Goal: Transaction & Acquisition: Purchase product/service

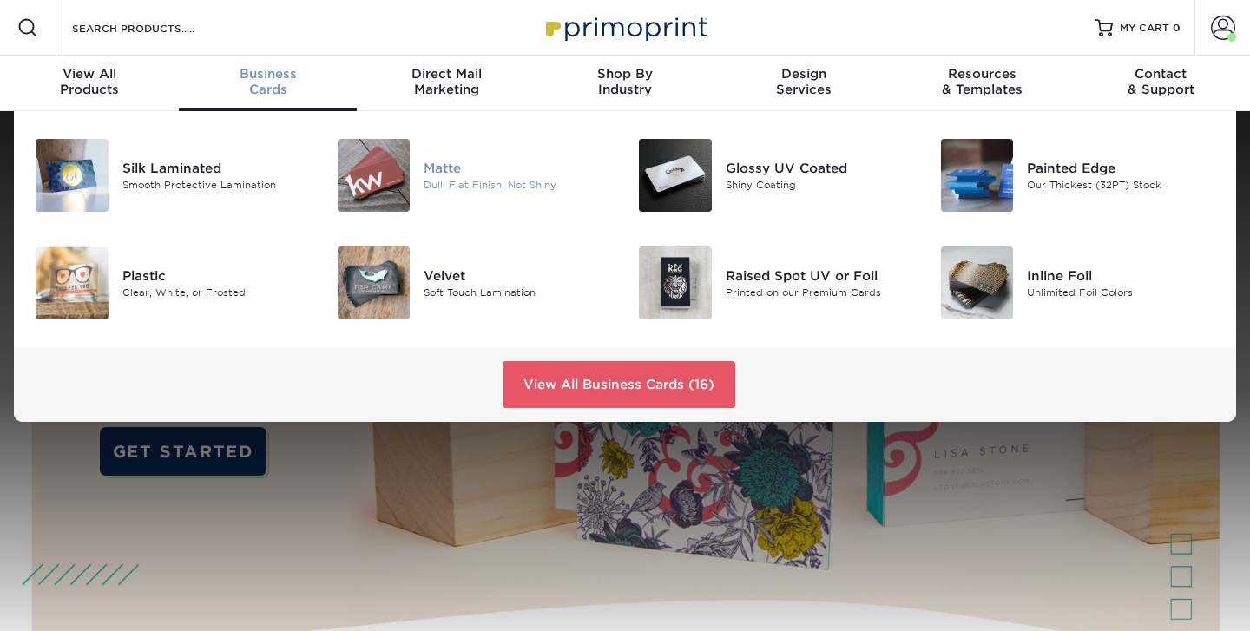
click at [414, 188] on div at bounding box center [374, 175] width 101 height 73
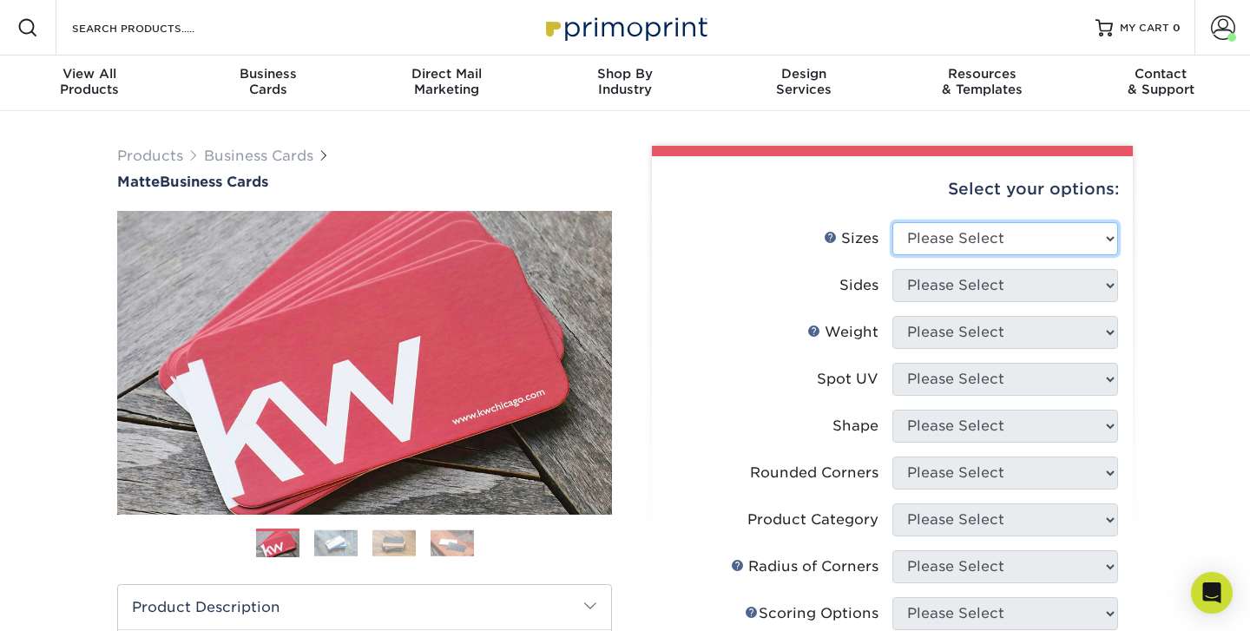
click at [952, 241] on select "Please Select 1.5" x 3.5" - Mini 1.75" x 3.5" - Mini 2" x 2" - Square 2" x 3" -…" at bounding box center [1006, 238] width 226 height 33
select select "2.00x3.50"
click at [893, 222] on select "Please Select 1.5" x 3.5" - Mini 1.75" x 3.5" - Mini 2" x 2" - Square 2" x 3" -…" at bounding box center [1006, 238] width 226 height 33
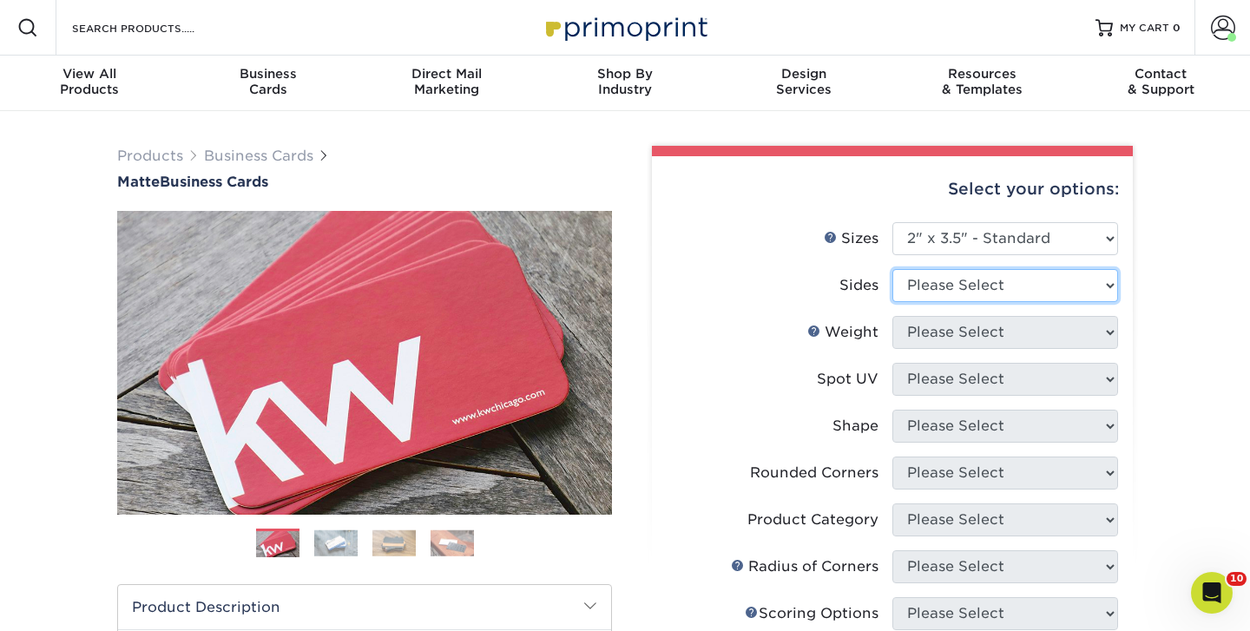
click at [935, 274] on select "Please Select Print Both Sides Print Front Only" at bounding box center [1006, 285] width 226 height 33
select select "13abbda7-1d64-4f25-8bb2-c179b224825d"
click at [893, 269] on select "Please Select Print Both Sides Print Front Only" at bounding box center [1006, 285] width 226 height 33
click at [945, 326] on select "Please Select" at bounding box center [1006, 332] width 226 height 33
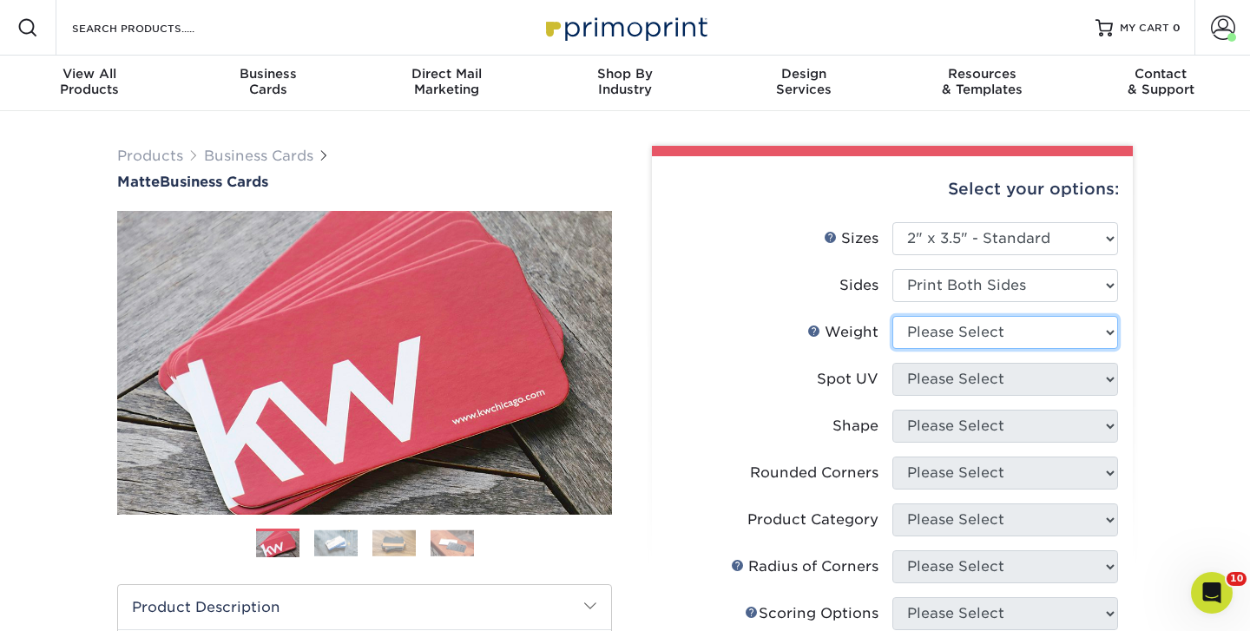
select select "16PT"
click at [893, 316] on select "Please Select 16PT 14PT" at bounding box center [1006, 332] width 226 height 33
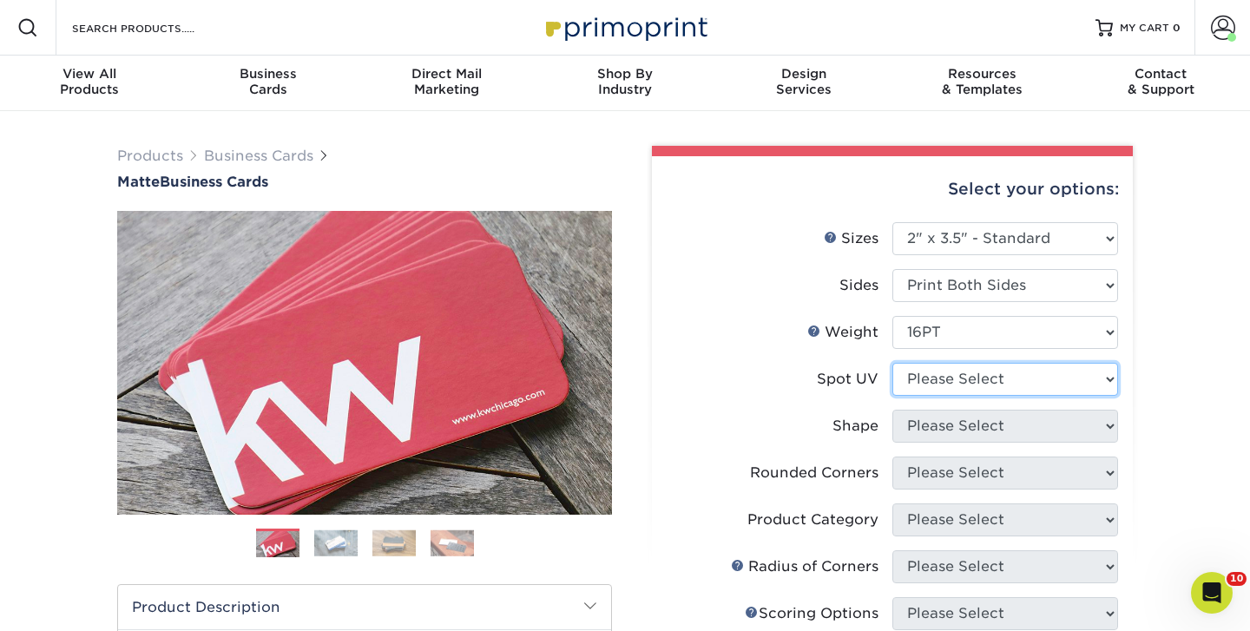
click at [940, 373] on select "Please Select No Spot UV Front and Back (Both Sides) Front Only Back Only" at bounding box center [1006, 379] width 226 height 33
select select "3"
click at [893, 363] on select "Please Select No Spot UV Front and Back (Both Sides) Front Only Back Only" at bounding box center [1006, 379] width 226 height 33
click at [0, 0] on select at bounding box center [0, 0] width 0 height 0
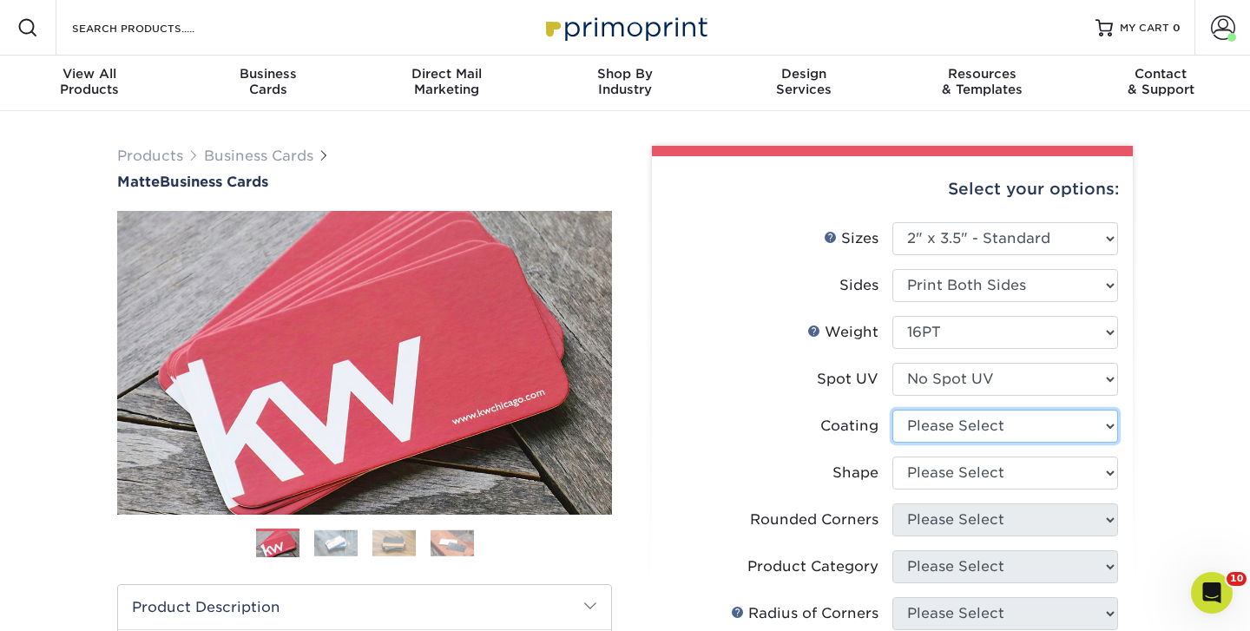
select select "121bb7b5-3b4d-429f-bd8d-bbf80e953313"
click at [893, 410] on select at bounding box center [1006, 426] width 226 height 33
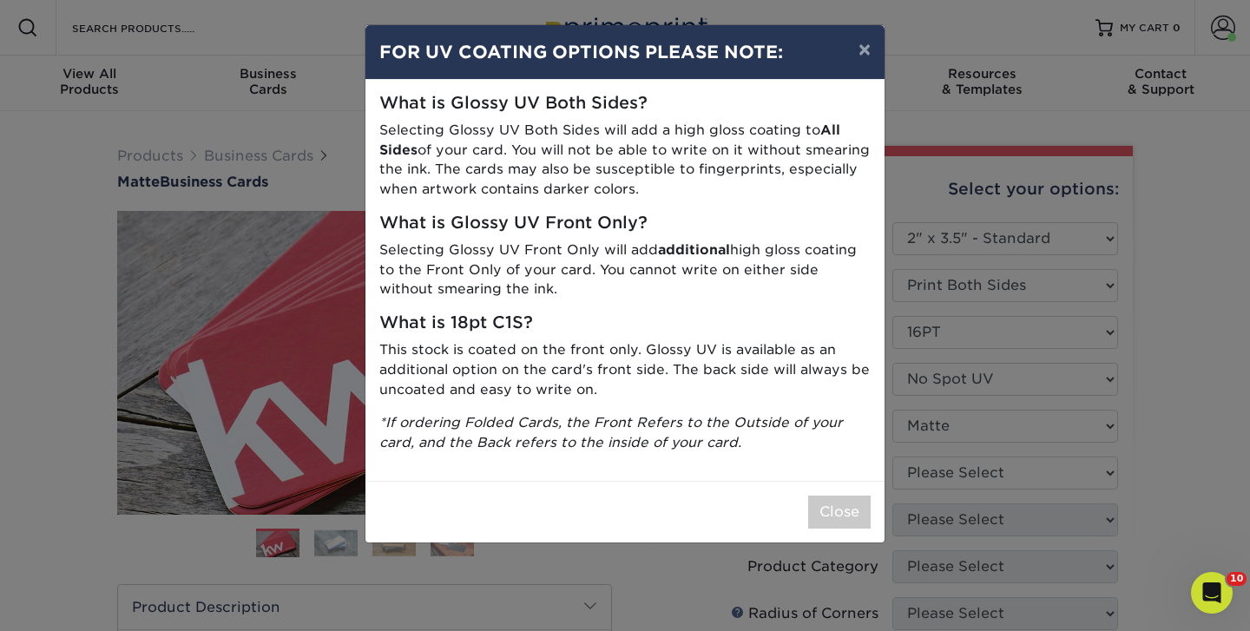
click at [951, 470] on div "× FOR UV COATING OPTIONS PLEASE NOTE: What is Glossy UV Both Sides? Selecting G…" at bounding box center [625, 315] width 1250 height 631
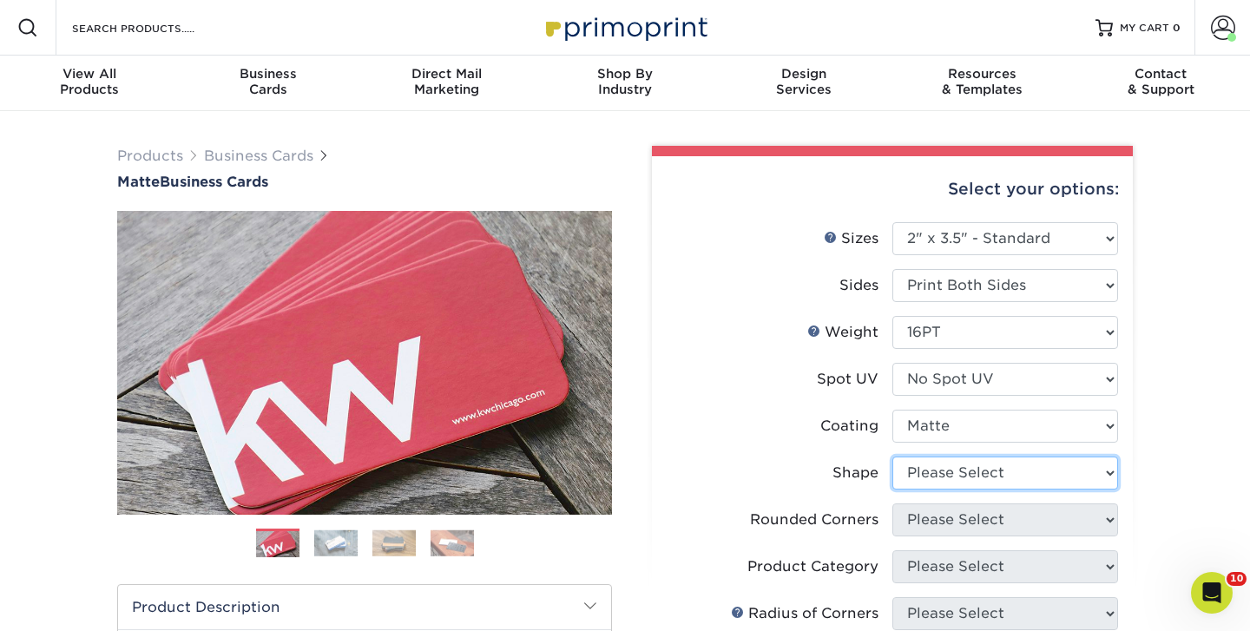
click at [943, 475] on select "Please Select Standard Oval" at bounding box center [1006, 473] width 226 height 33
select select "standard"
click at [893, 457] on select "Please Select Standard Oval" at bounding box center [1006, 473] width 226 height 33
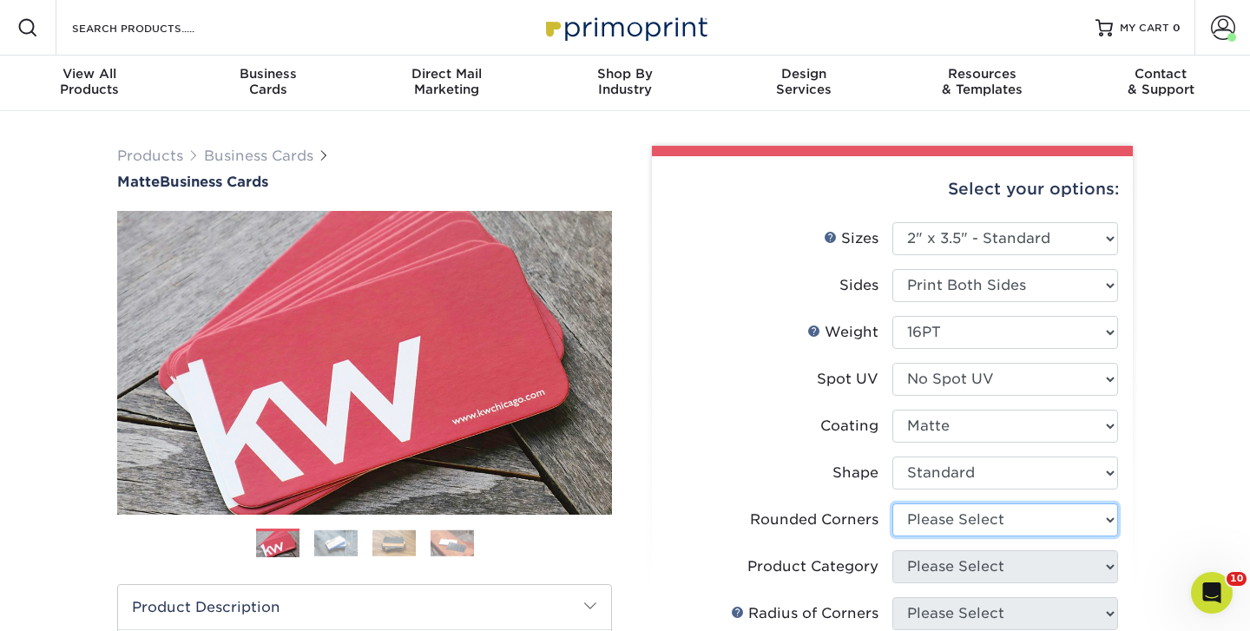
click at [935, 522] on select "Please Select Yes - Round 2 Corners Yes - Round 4 Corners No" at bounding box center [1006, 520] width 226 height 33
select select "0"
click at [893, 504] on select "Please Select Yes - Round 2 Corners Yes - Round 4 Corners No" at bounding box center [1006, 520] width 226 height 33
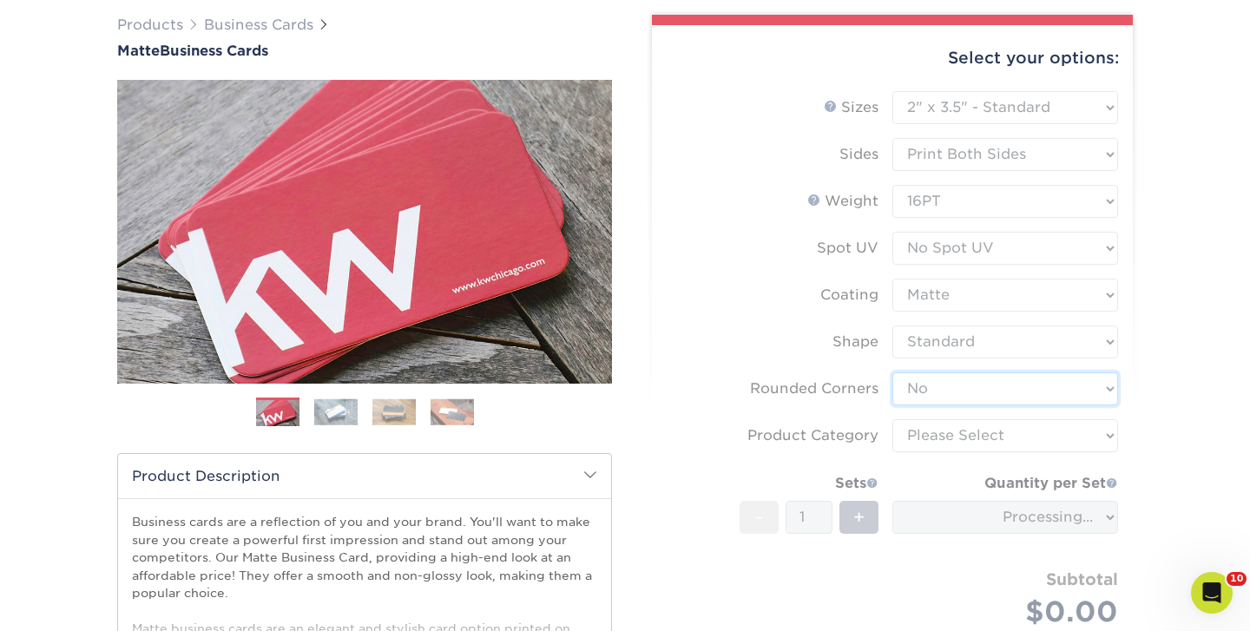
scroll to position [133, 0]
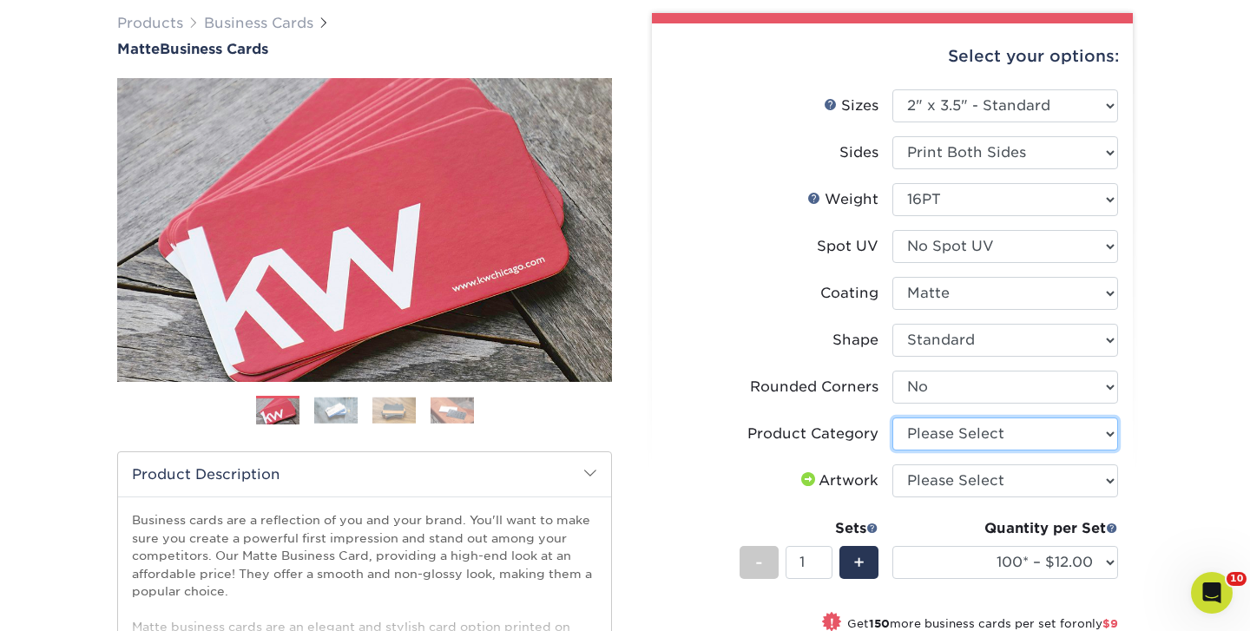
click at [953, 441] on select "Please Select Business Cards" at bounding box center [1006, 434] width 226 height 33
select select "3b5148f1-0588-4f88-a218-97bcfdce65c1"
click at [893, 418] on select "Please Select Business Cards" at bounding box center [1006, 434] width 226 height 33
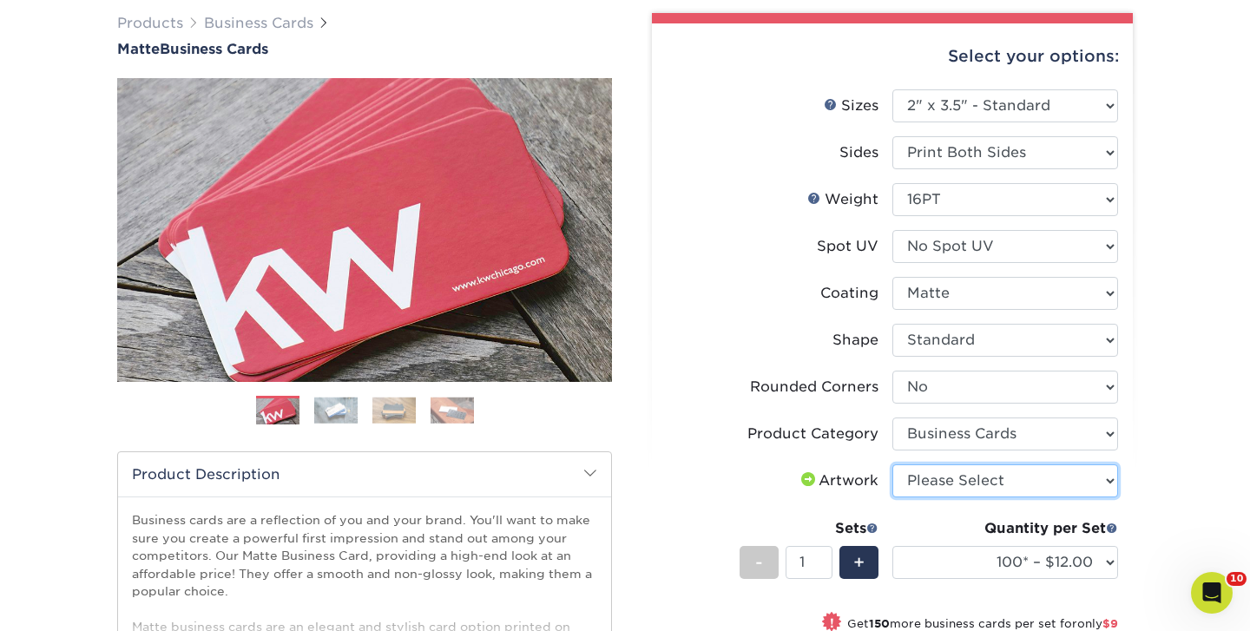
click at [951, 479] on select "Please Select I will upload files I need a design - $100" at bounding box center [1006, 481] width 226 height 33
select select "upload"
click at [893, 465] on select "Please Select I will upload files I need a design - $100" at bounding box center [1006, 481] width 226 height 33
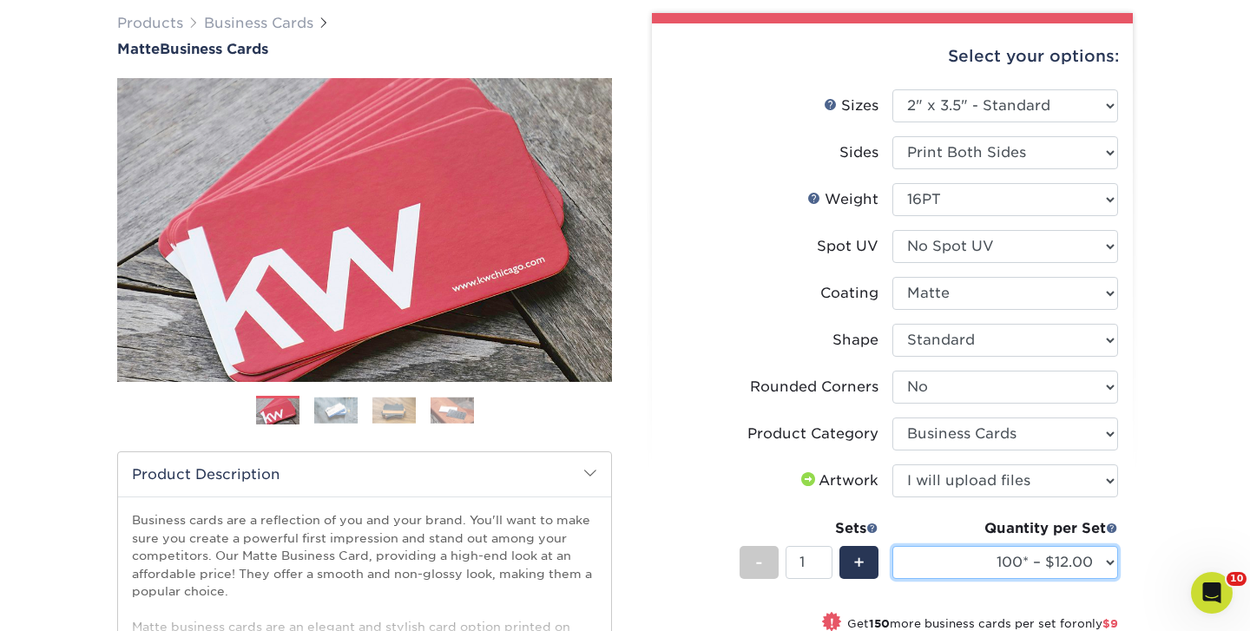
click at [955, 552] on select "100* – $12.00 250* – $21.00 500 – $42.00 1000 – $53.00 2500 – $95.00 5000 – $18…" at bounding box center [1006, 562] width 226 height 33
select select "250* – $21.00"
click at [893, 546] on select "100* – $12.00 250* – $21.00 500 – $42.00 1000 – $53.00 2500 – $95.00 5000 – $18…" at bounding box center [1006, 562] width 226 height 33
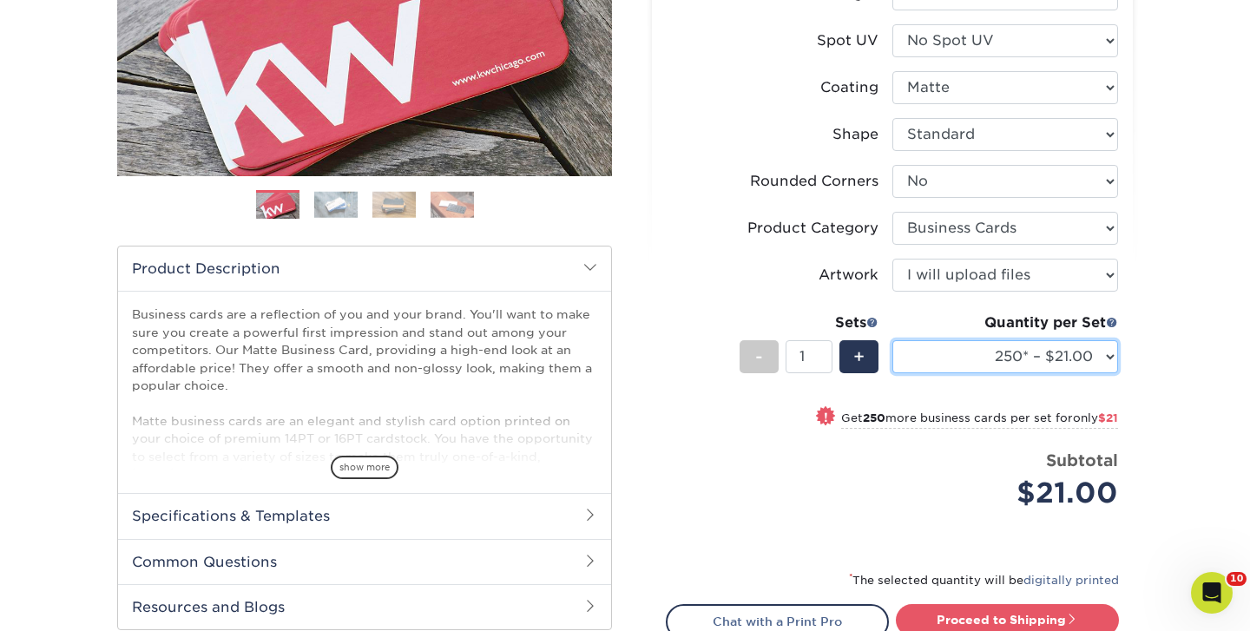
scroll to position [409, 0]
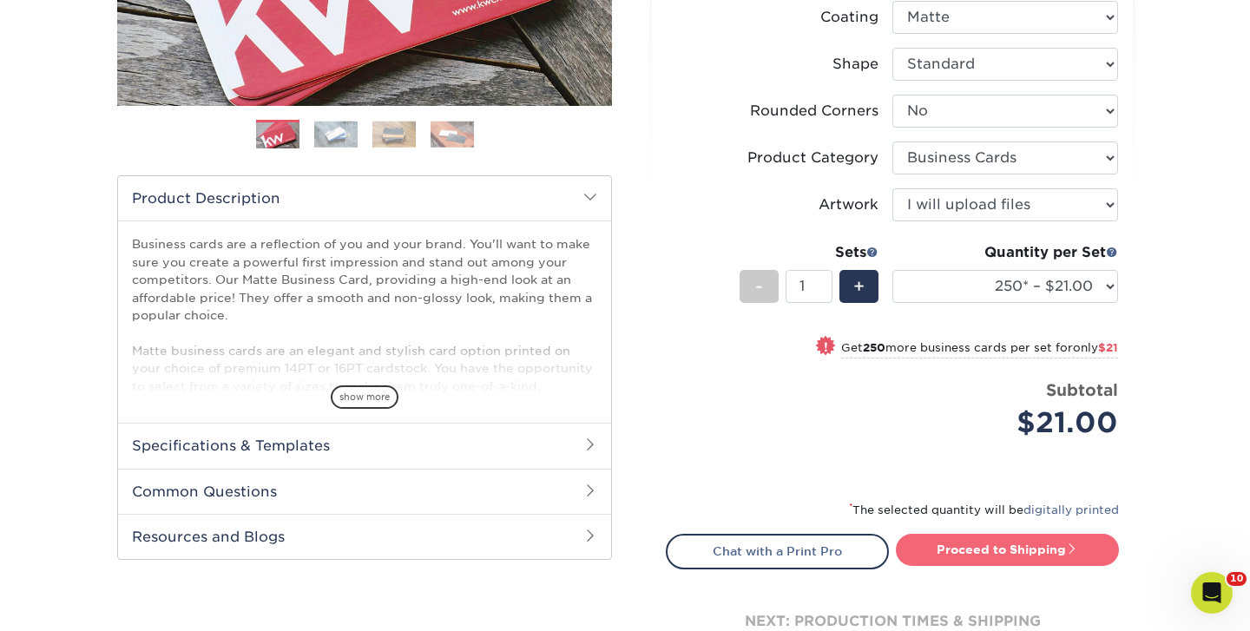
click at [971, 544] on link "Proceed to Shipping" at bounding box center [1007, 549] width 223 height 31
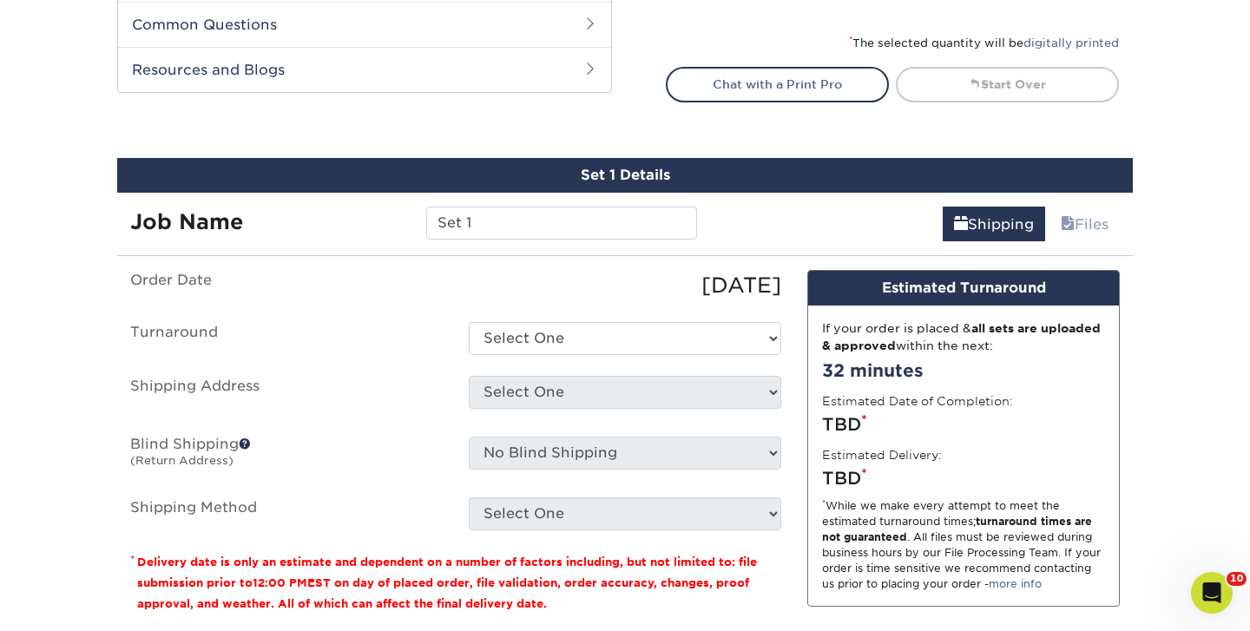
scroll to position [990, 0]
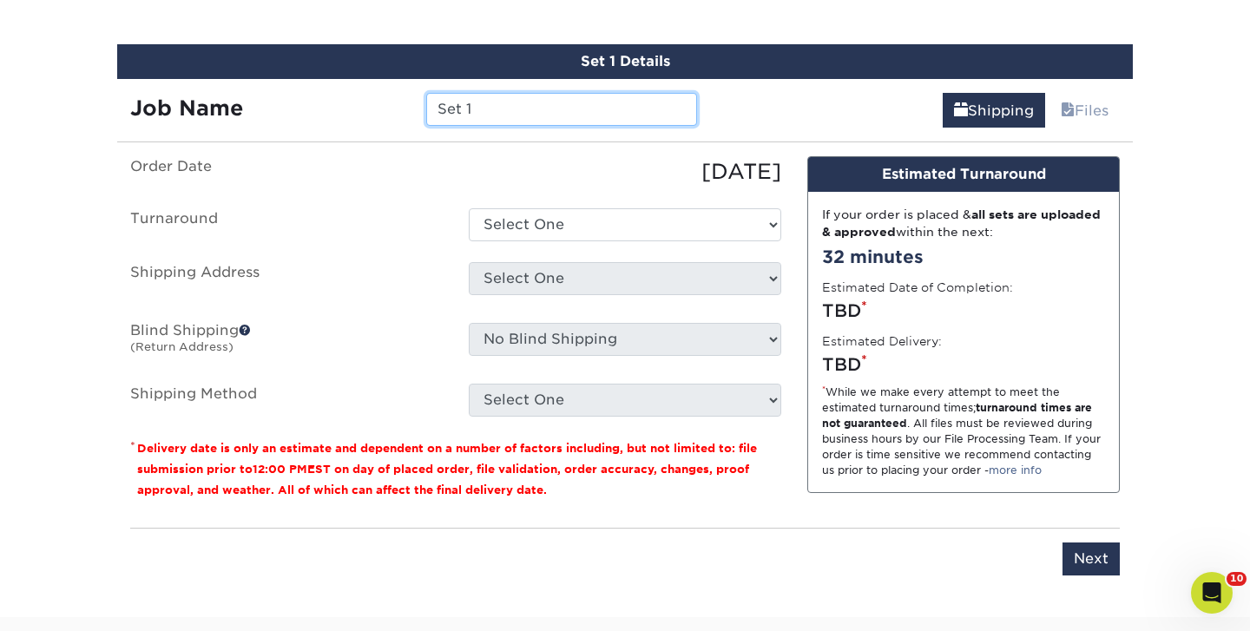
click at [511, 118] on input "Set 1" at bounding box center [561, 109] width 270 height 33
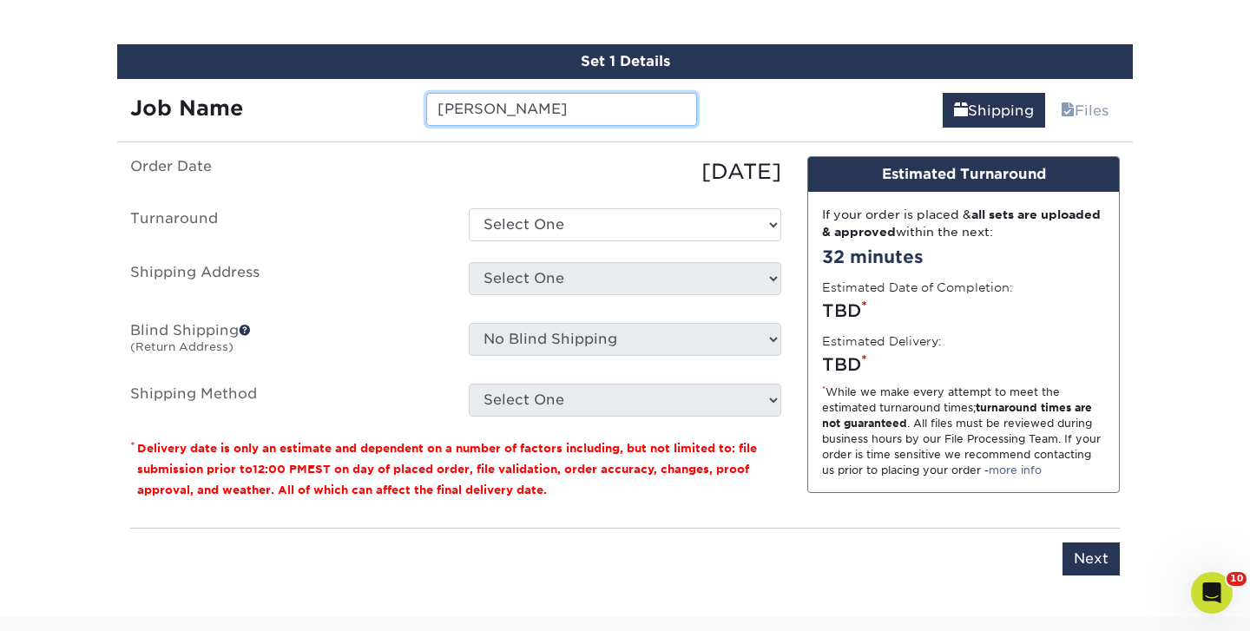
type input "[PERSON_NAME]"
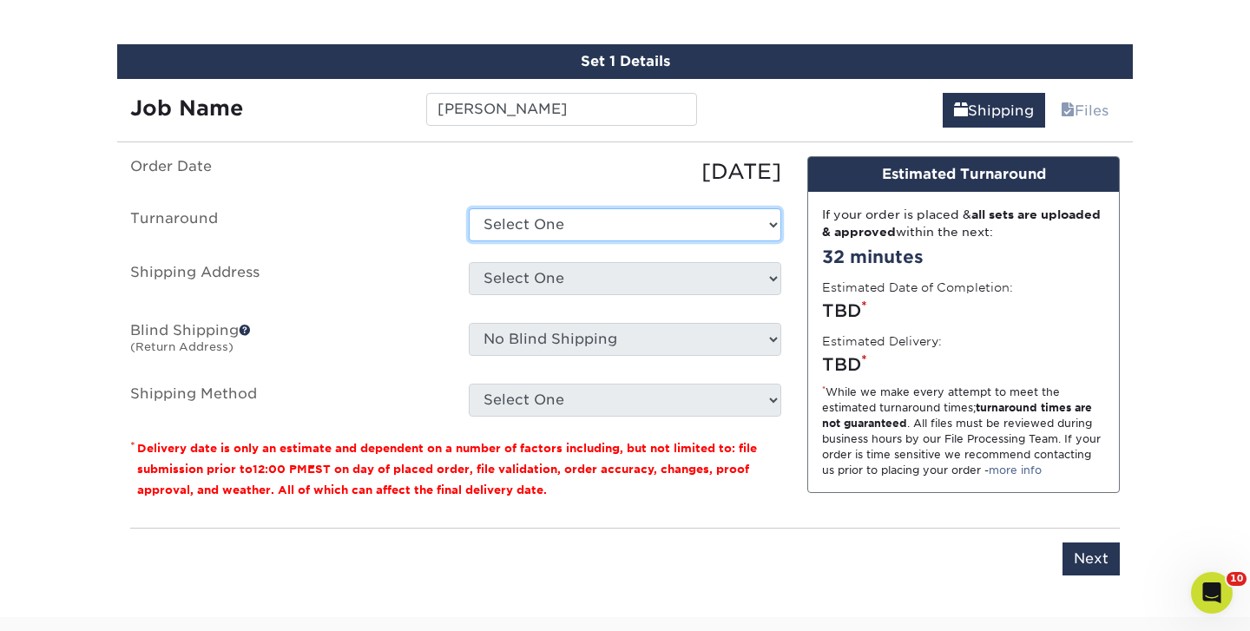
click at [513, 213] on select "Select One 2-4 Business Days 2 Day Next Business Day" at bounding box center [625, 224] width 313 height 33
select select "23721297-b68b-4846-ba83-3171e6bd9d78"
click at [469, 208] on select "Select One 2-4 Business Days 2 Day Next Business Day" at bounding box center [625, 224] width 313 height 33
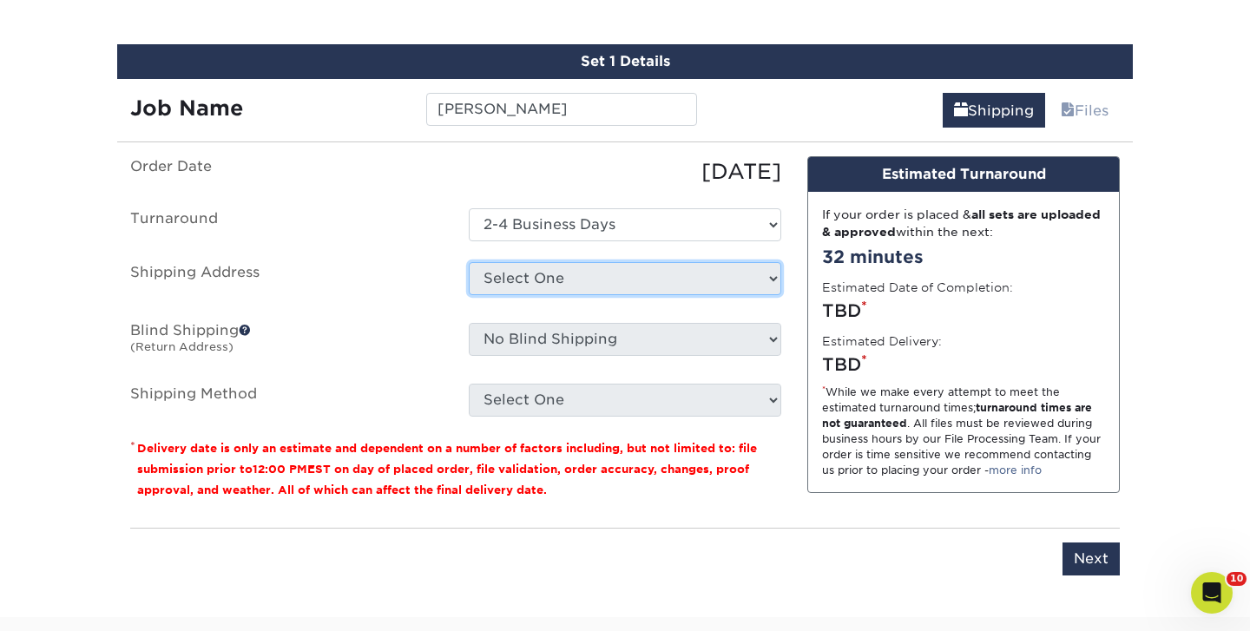
click at [537, 269] on select "Select One The Federalist Society + Add New Address" at bounding box center [625, 278] width 313 height 33
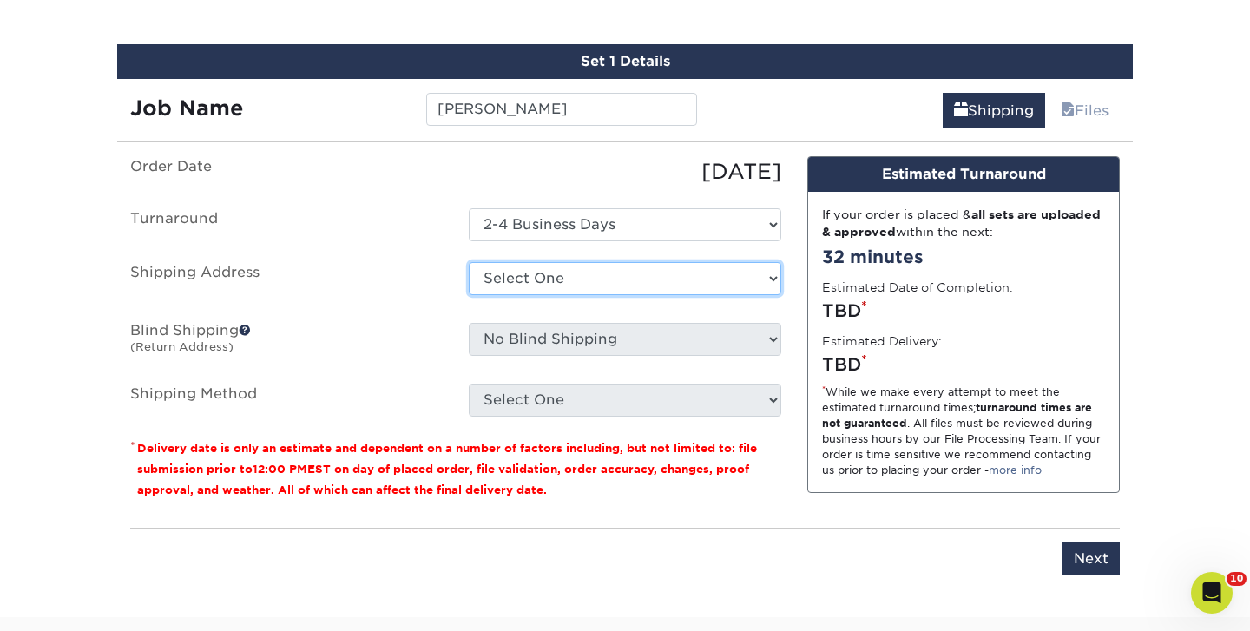
select select "22114"
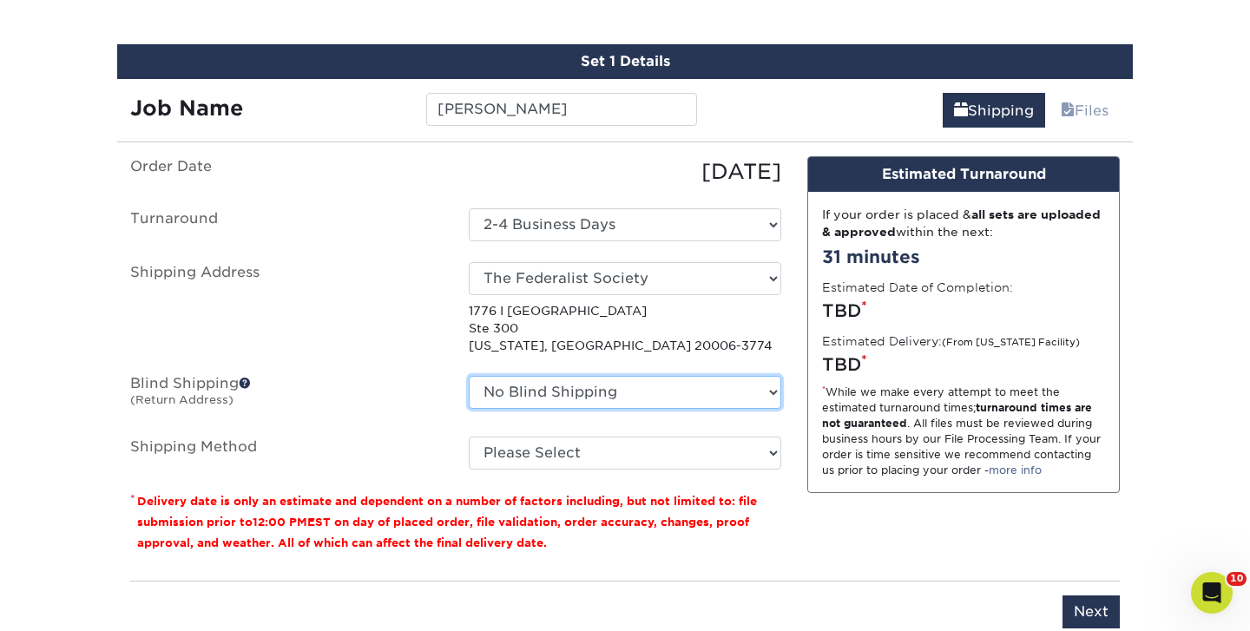
click at [520, 390] on select "No Blind Shipping The Federalist Society + Add New Address" at bounding box center [625, 392] width 313 height 33
select select "22114"
click at [469, 376] on select "No Blind Shipping The Federalist Society + Add New Address" at bounding box center [625, 392] width 313 height 33
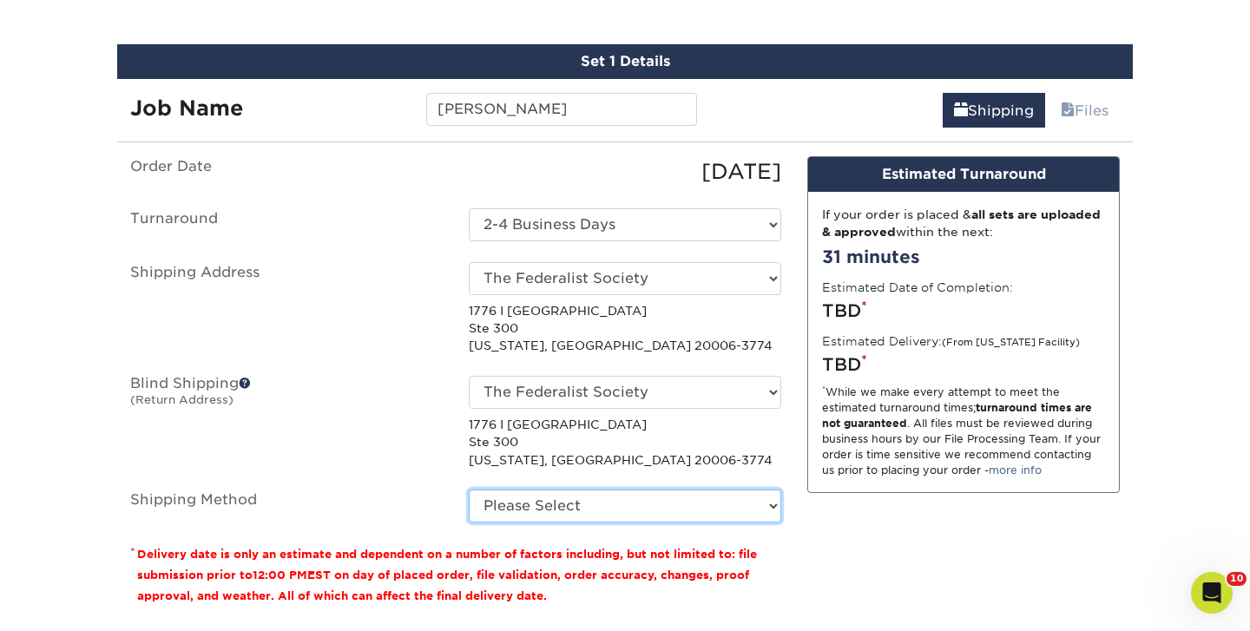
click at [543, 493] on select "Please Select Ground Shipping (+$7.84) 3 Day Shipping Service (+$15.33) 2 Day A…" at bounding box center [625, 506] width 313 height 33
select select "03"
click at [469, 490] on select "Please Select Ground Shipping (+$7.84) 3 Day Shipping Service (+$15.33) 2 Day A…" at bounding box center [625, 506] width 313 height 33
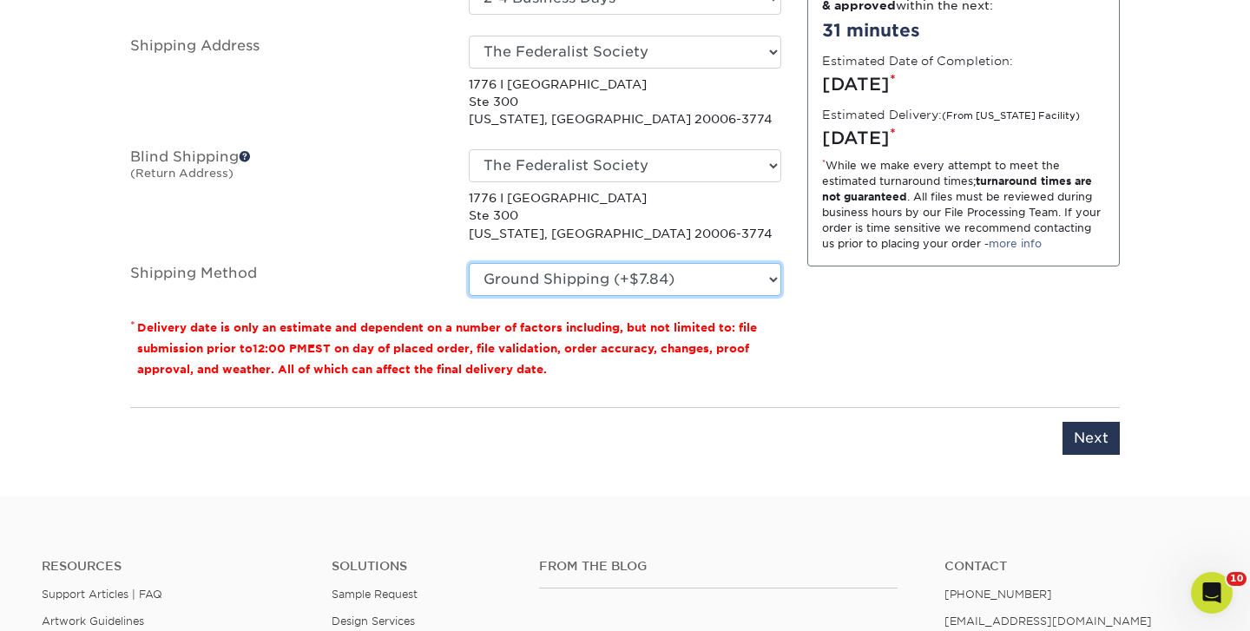
scroll to position [1217, 0]
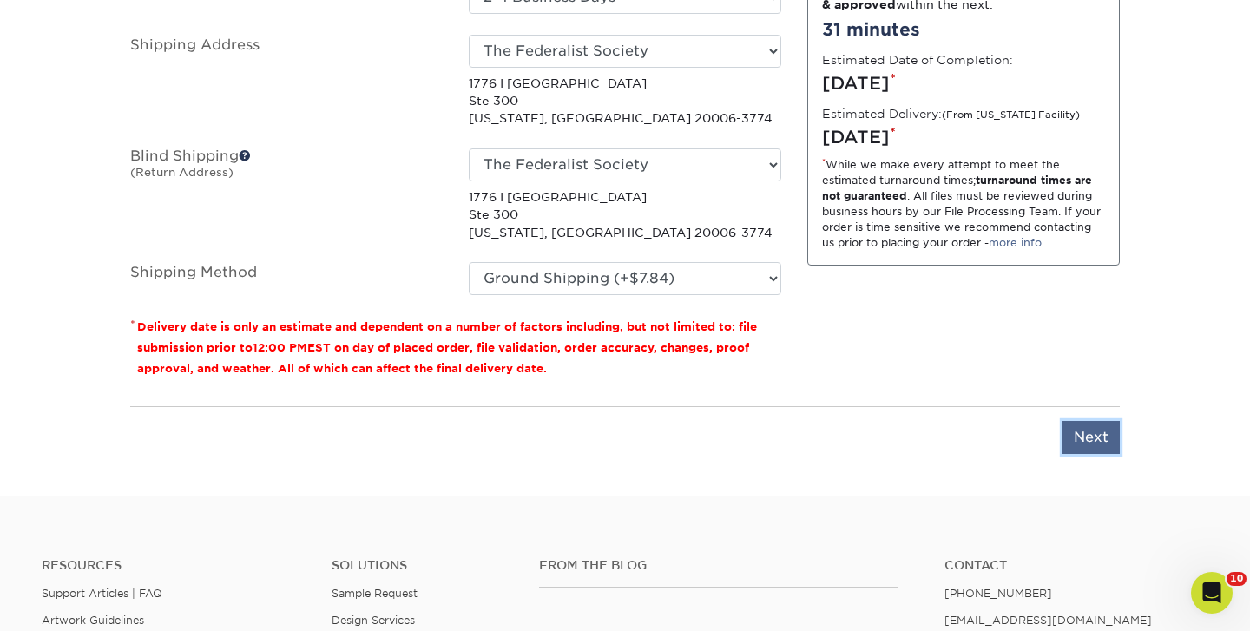
click at [1086, 428] on input "Next" at bounding box center [1091, 437] width 57 height 33
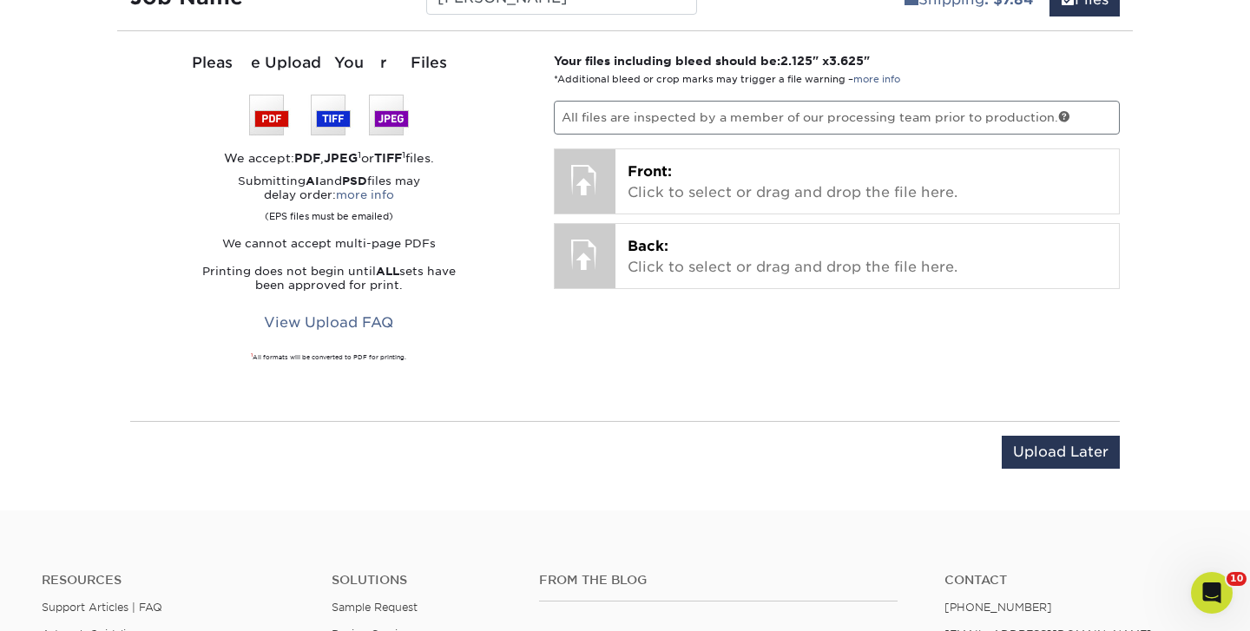
scroll to position [1080, 0]
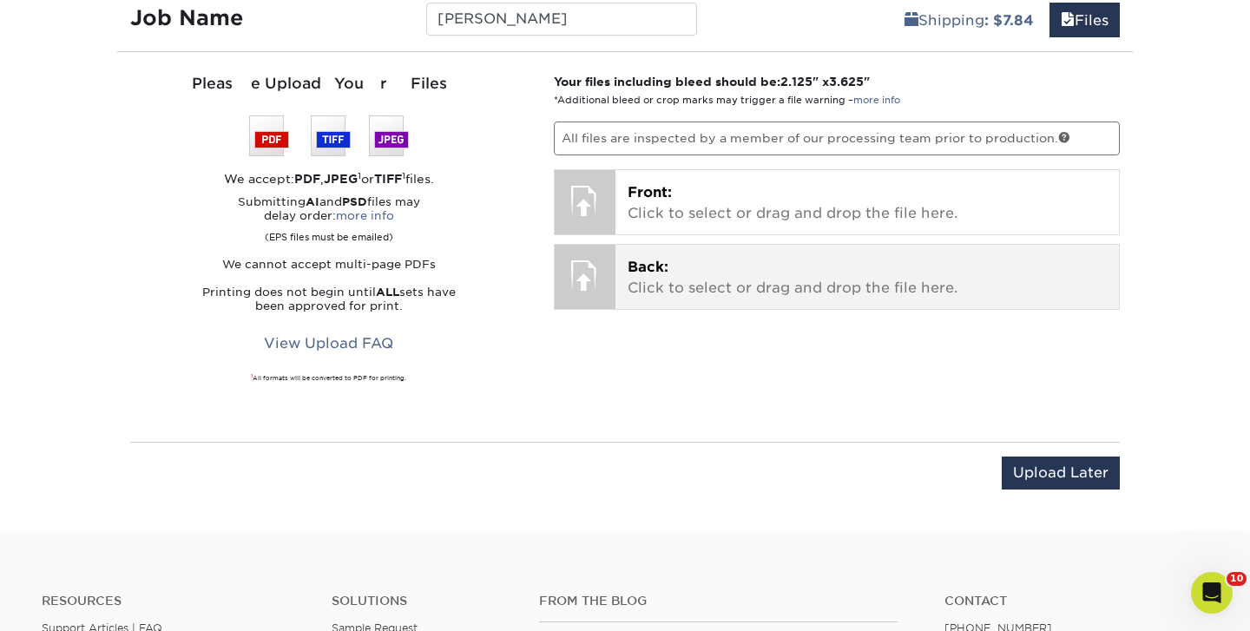
click at [729, 282] on p "Back: Click to select or drag and drop the file here." at bounding box center [868, 278] width 480 height 42
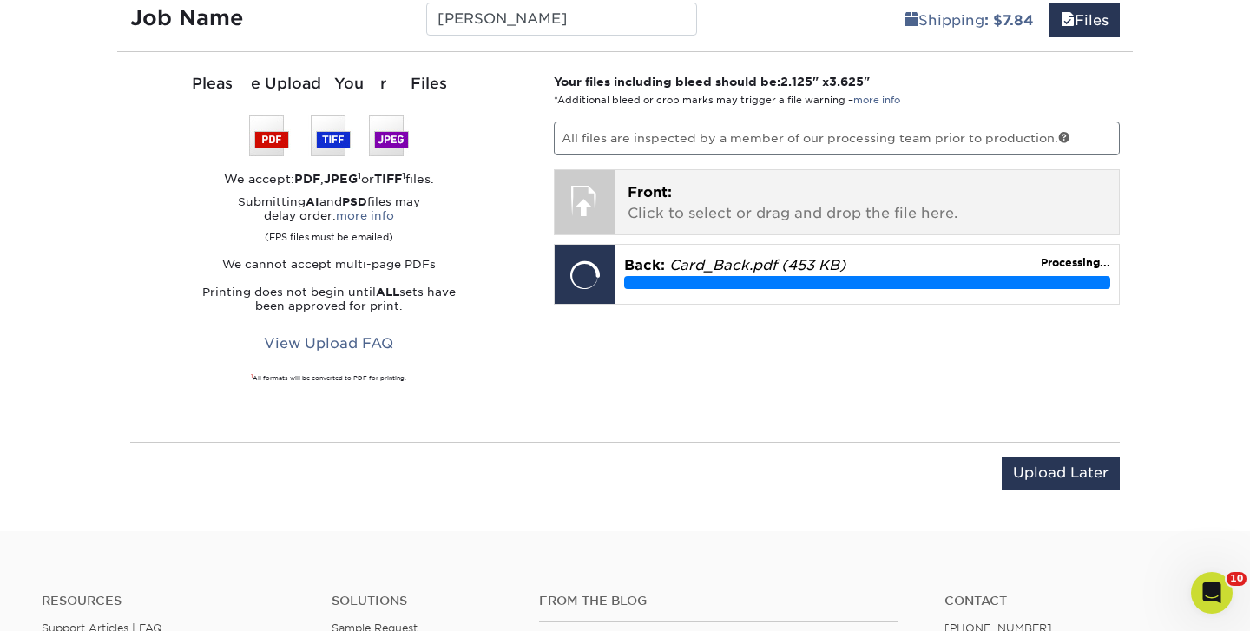
click at [760, 209] on p "Front: Click to select or drag and drop the file here." at bounding box center [868, 203] width 480 height 42
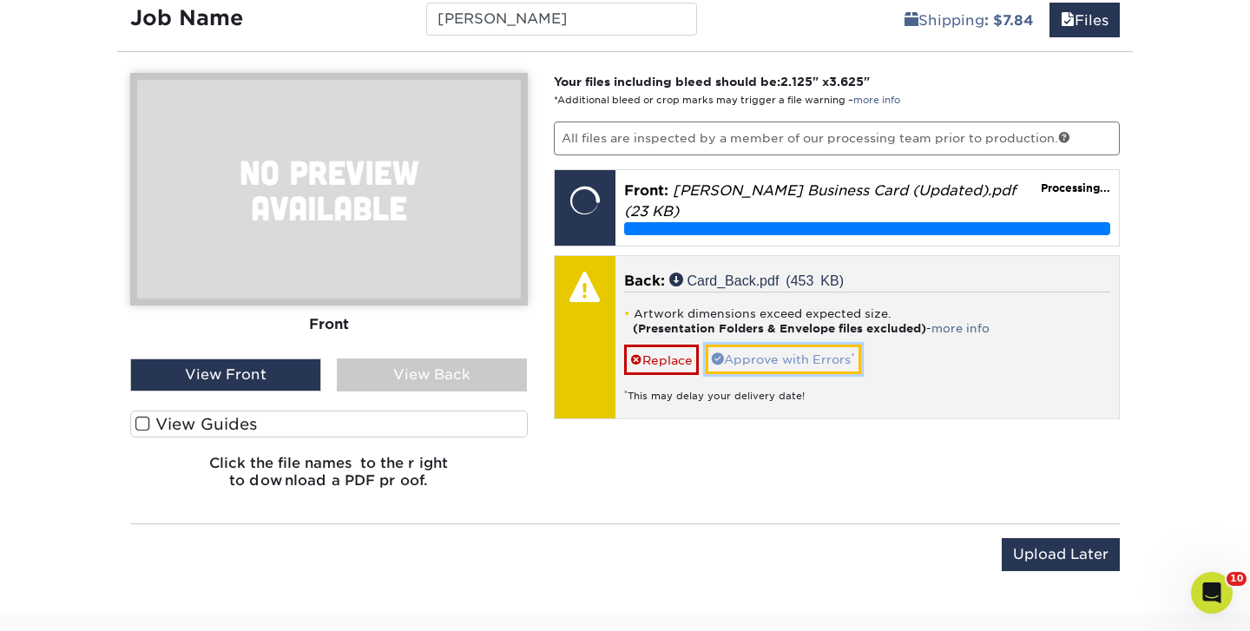
click at [790, 347] on link "Approve with Errors *" at bounding box center [783, 360] width 155 height 30
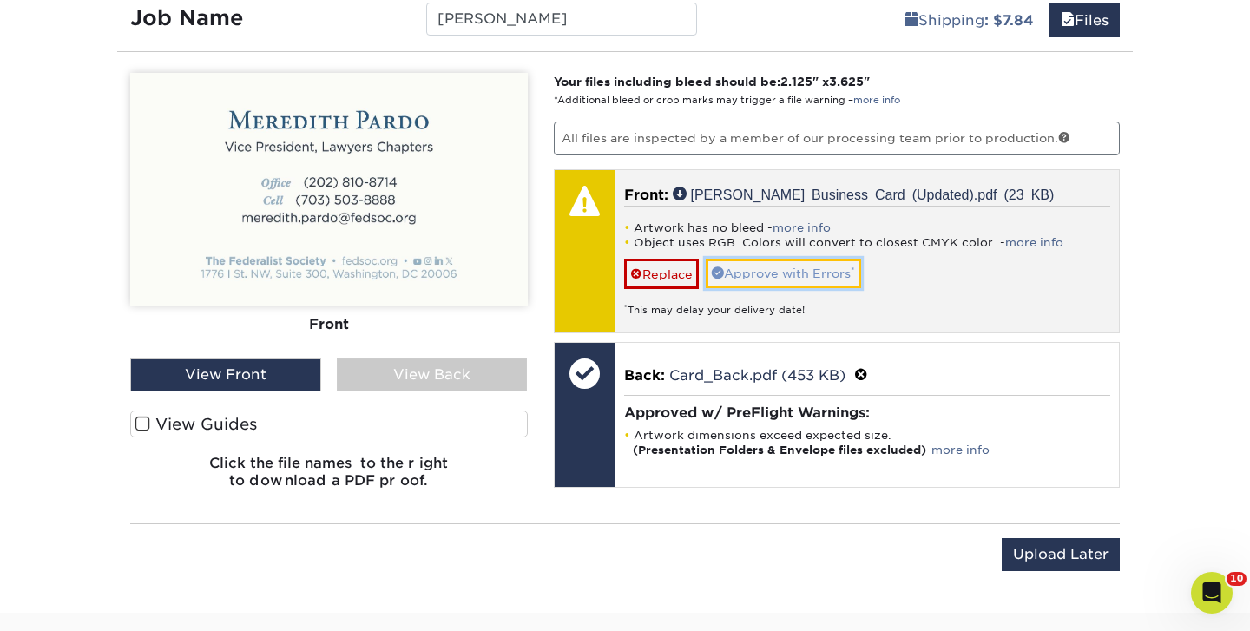
click at [773, 273] on link "Approve with Errors *" at bounding box center [783, 274] width 155 height 30
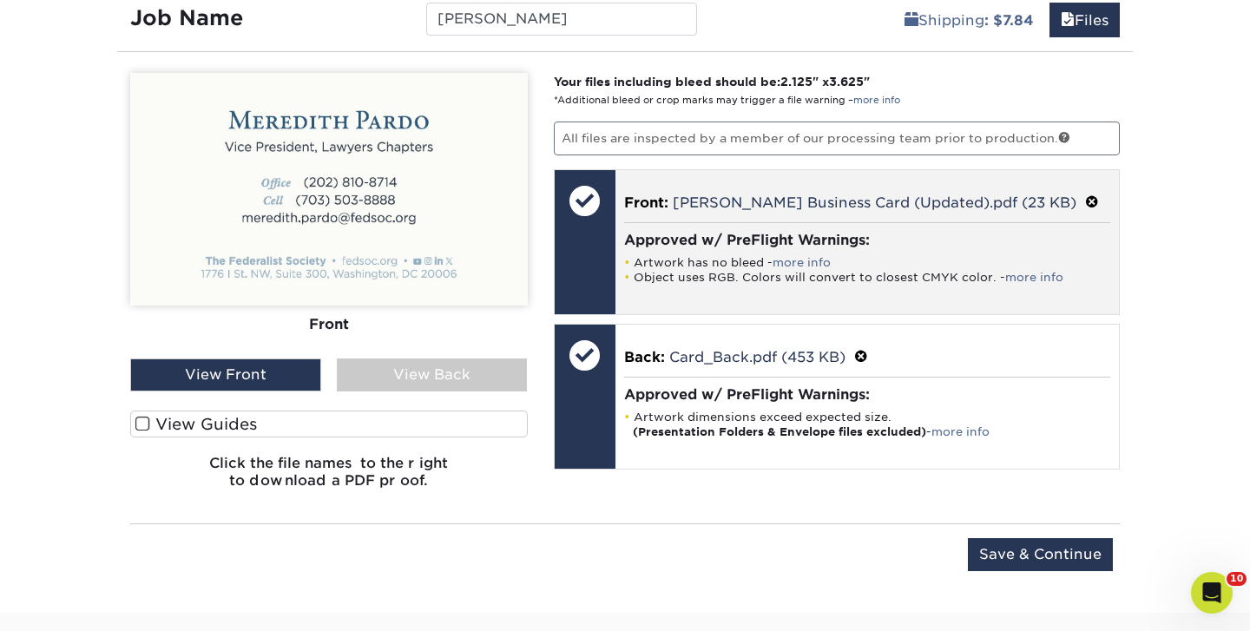
click at [1085, 201] on span at bounding box center [1092, 203] width 14 height 16
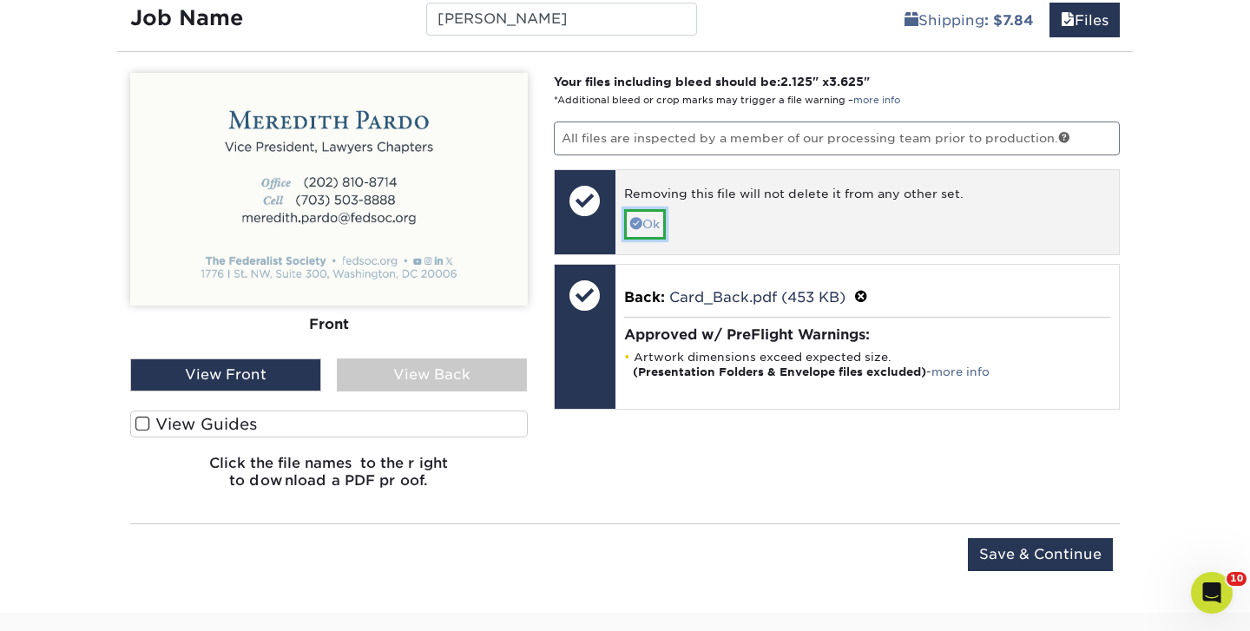
click at [659, 218] on link "Ok" at bounding box center [645, 224] width 42 height 30
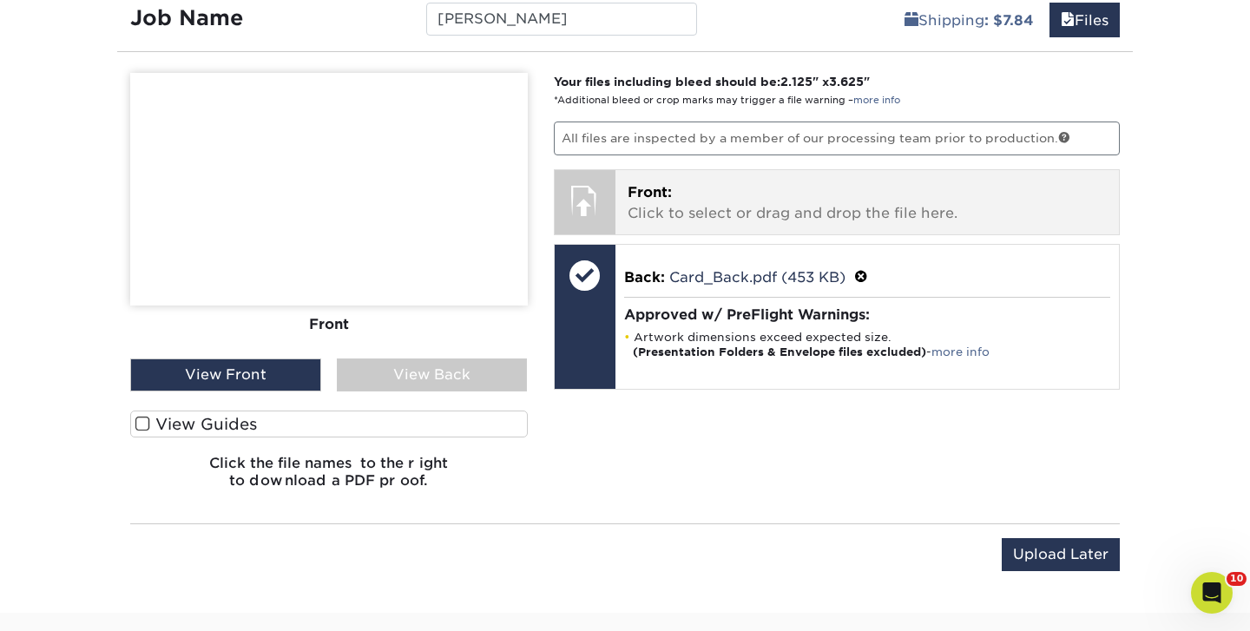
click at [711, 214] on p "Front: Click to select or drag and drop the file here." at bounding box center [868, 203] width 480 height 42
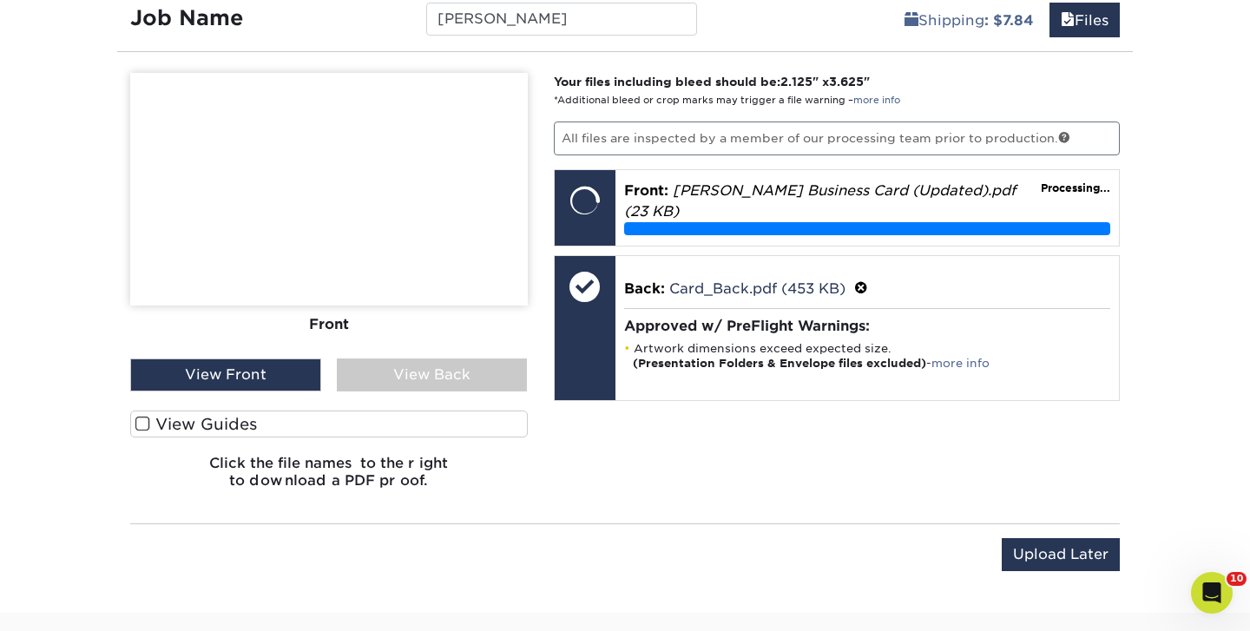
click at [528, 186] on div "Please Upload Your Files We accept: PDF , JPEG 1 or TIFF 1 files. Submitting AI…" at bounding box center [329, 288] width 424 height 430
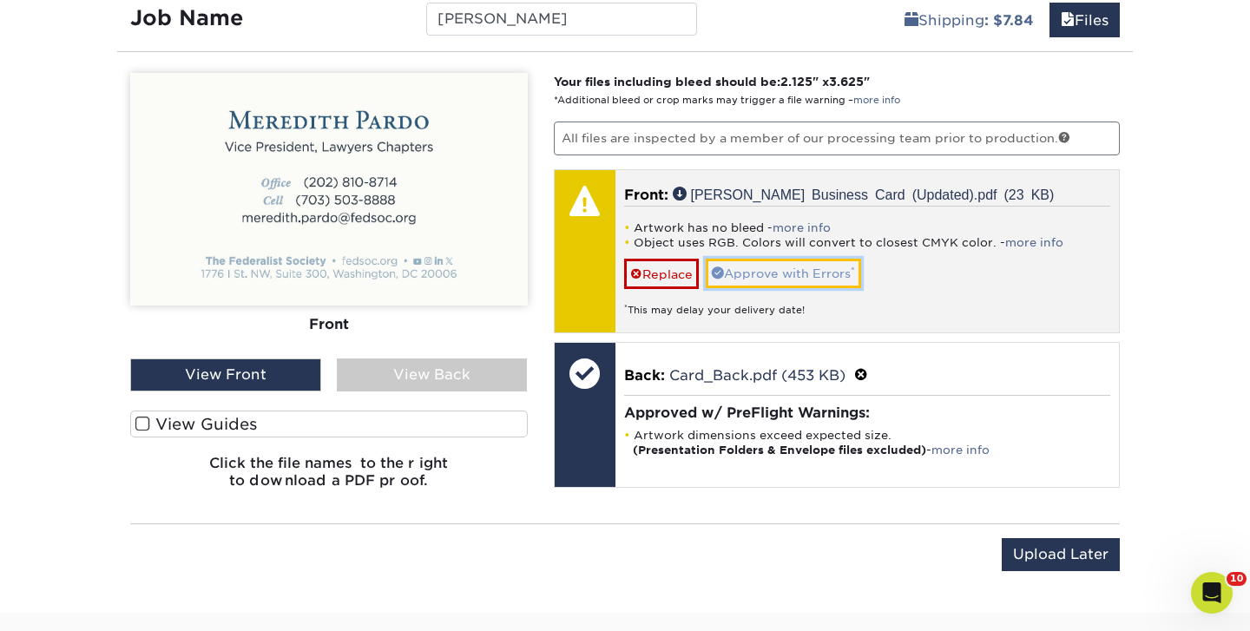
click at [780, 273] on link "Approve with Errors *" at bounding box center [783, 274] width 155 height 30
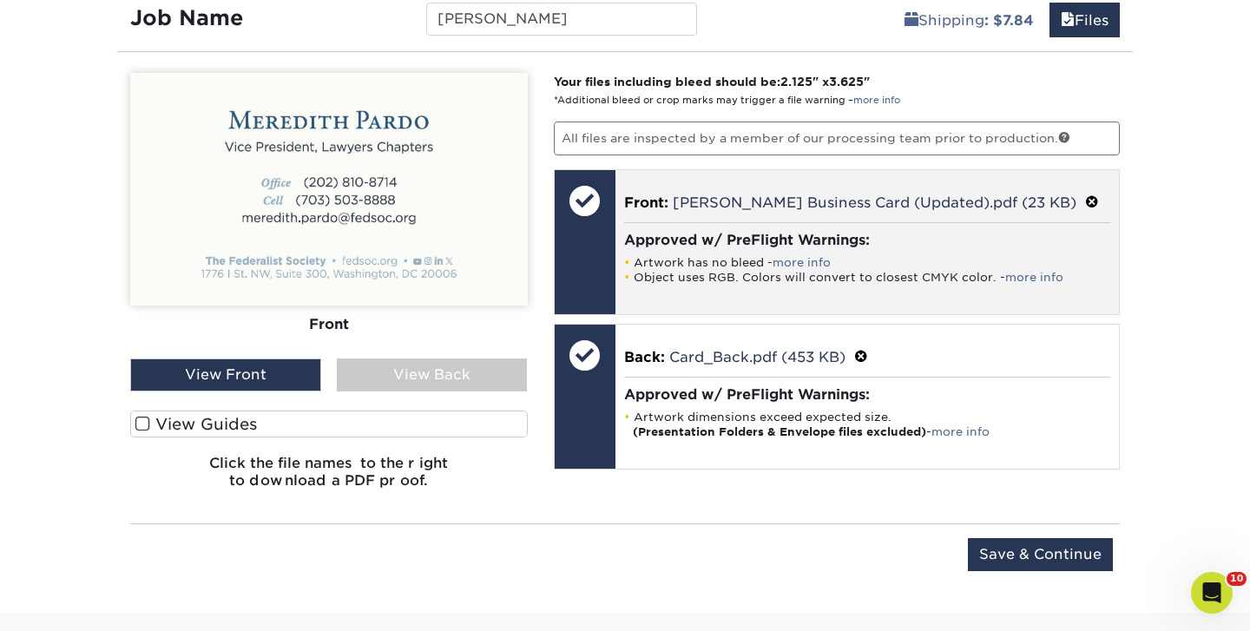
click at [1086, 203] on p "Front: Meghan Dudzic Business Card (Updated).pdf (23 KB)" at bounding box center [867, 202] width 487 height 23
click at [1085, 203] on span at bounding box center [1092, 203] width 14 height 16
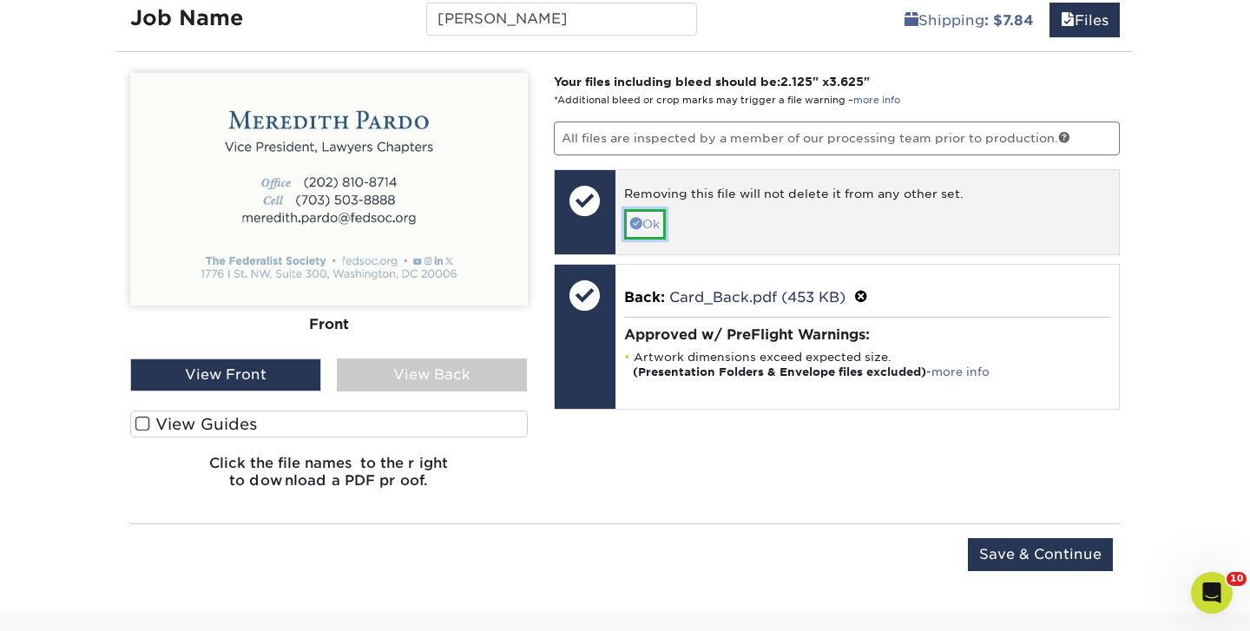
click at [653, 225] on link "Ok" at bounding box center [645, 224] width 42 height 30
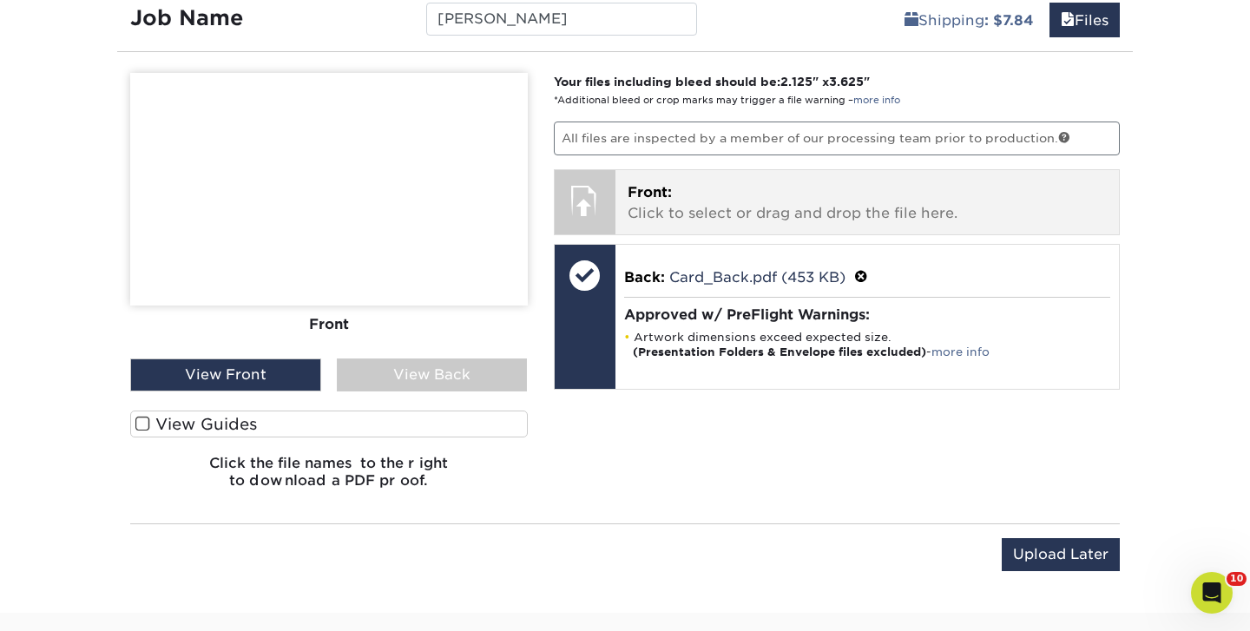
click at [679, 217] on p "Front: Click to select or drag and drop the file here." at bounding box center [868, 203] width 480 height 42
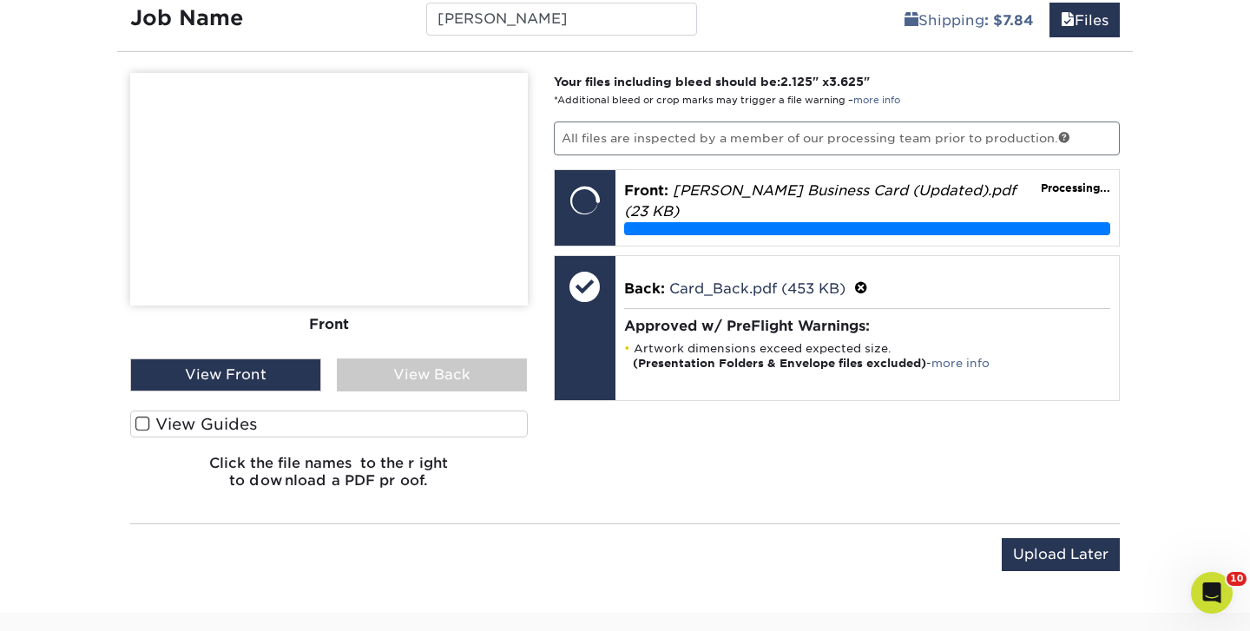
click at [531, 258] on div "Please Upload Your Files We accept: PDF , JPEG 1 or TIFF 1 files. Submitting AI…" at bounding box center [329, 288] width 424 height 430
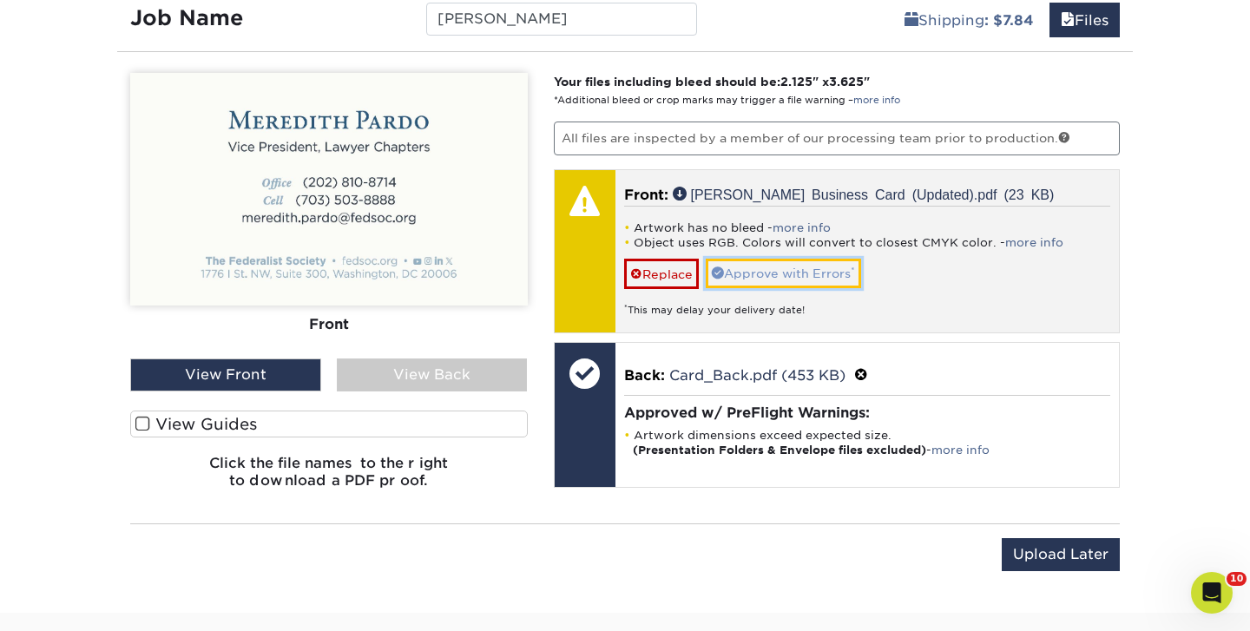
click at [781, 279] on link "Approve with Errors *" at bounding box center [783, 274] width 155 height 30
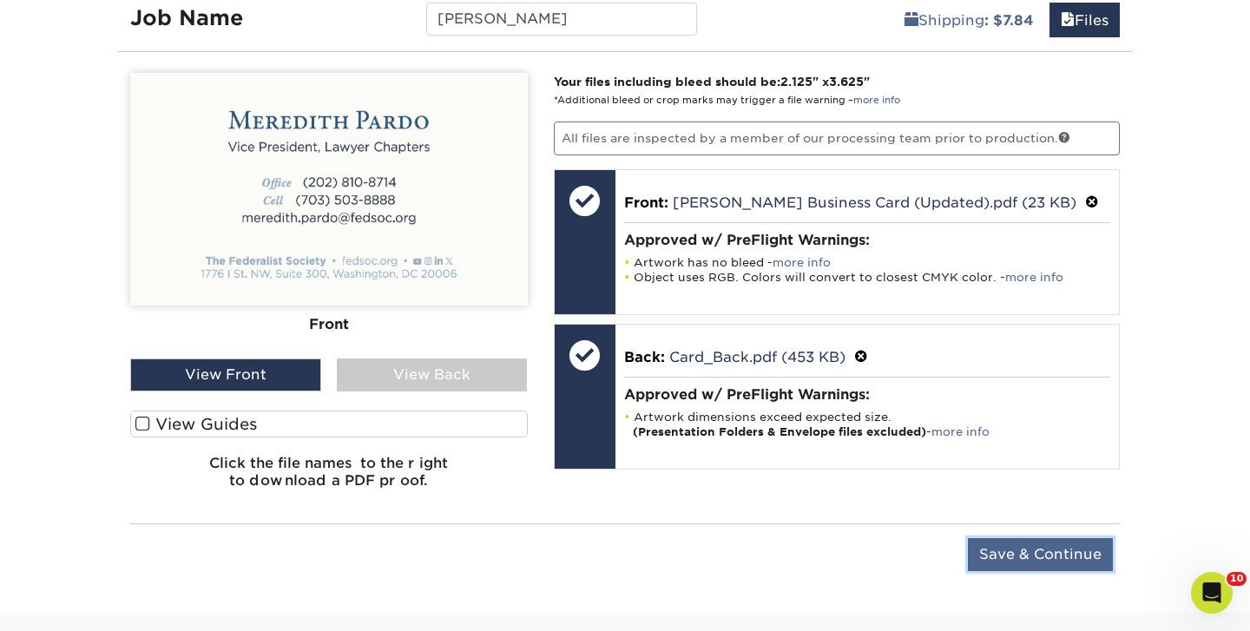
click at [1007, 557] on input "Save & Continue" at bounding box center [1040, 554] width 145 height 33
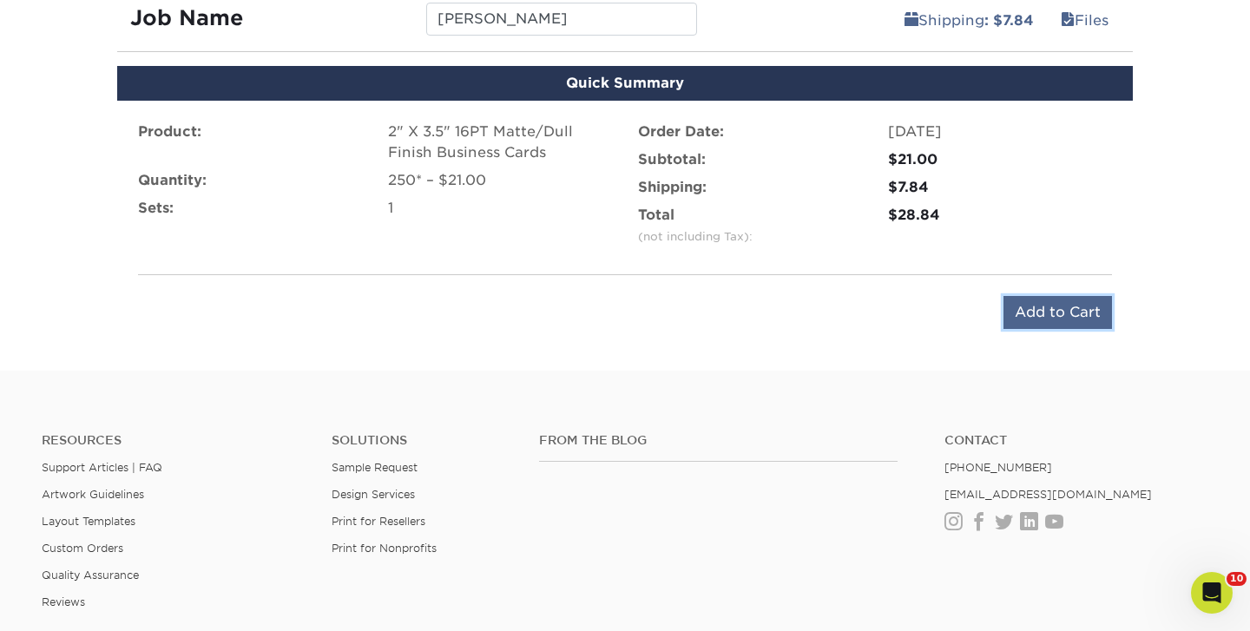
click at [1033, 296] on input "Add to Cart" at bounding box center [1058, 312] width 109 height 33
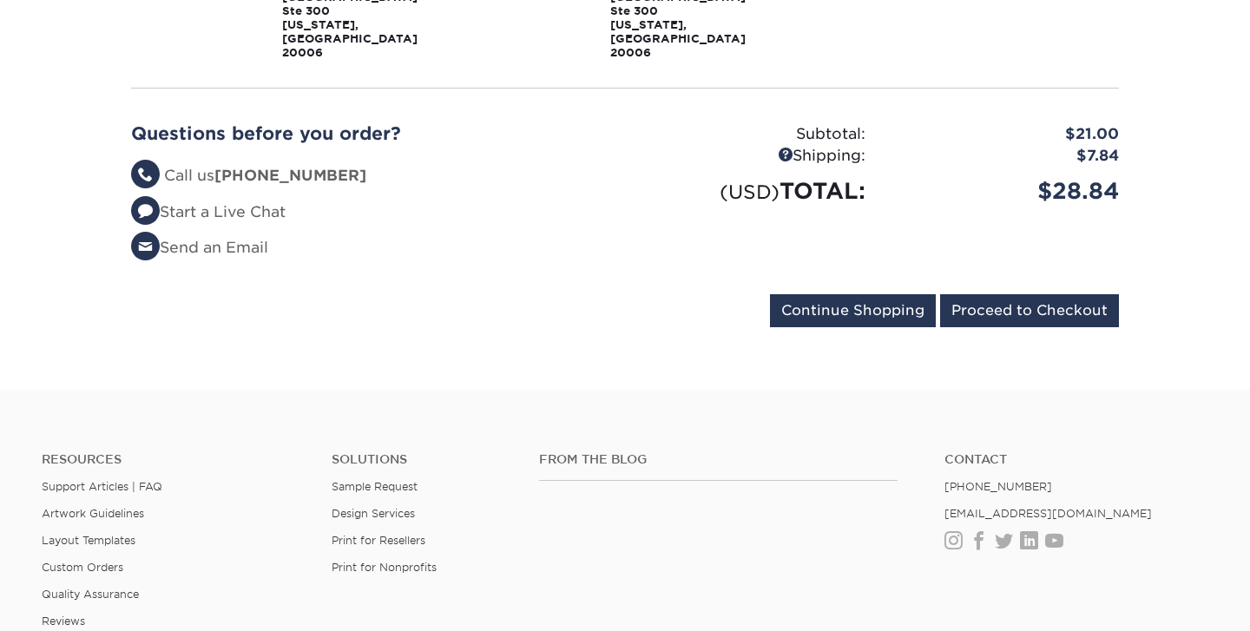
scroll to position [469, 0]
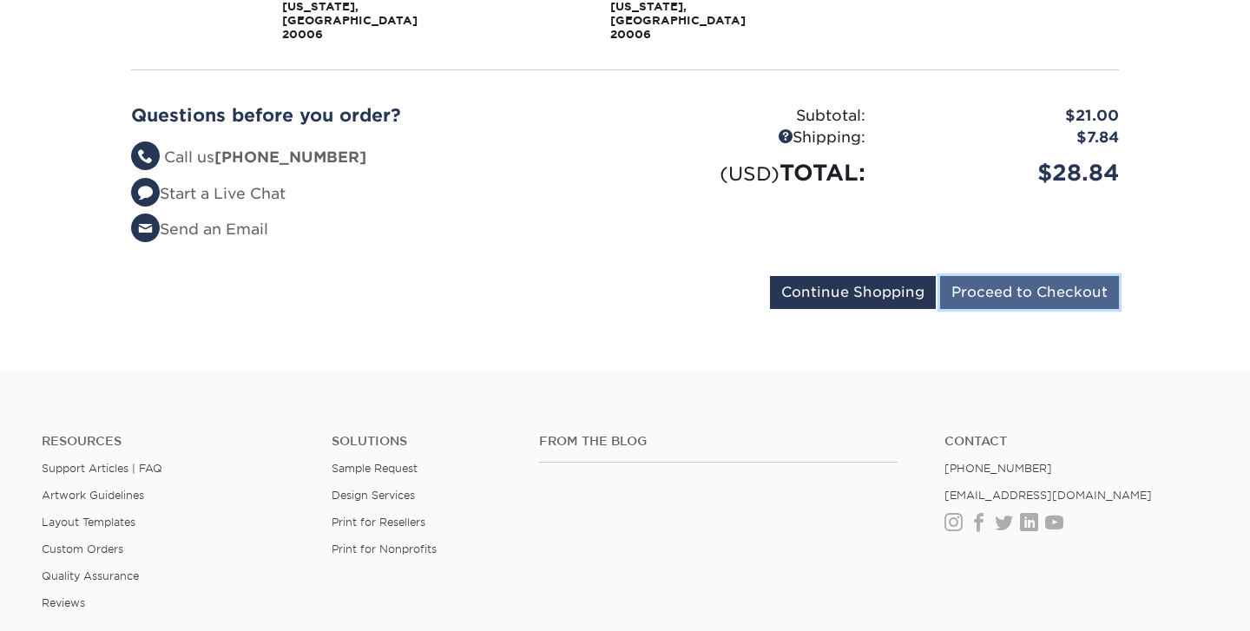
click at [1016, 276] on input "Proceed to Checkout" at bounding box center [1029, 292] width 179 height 33
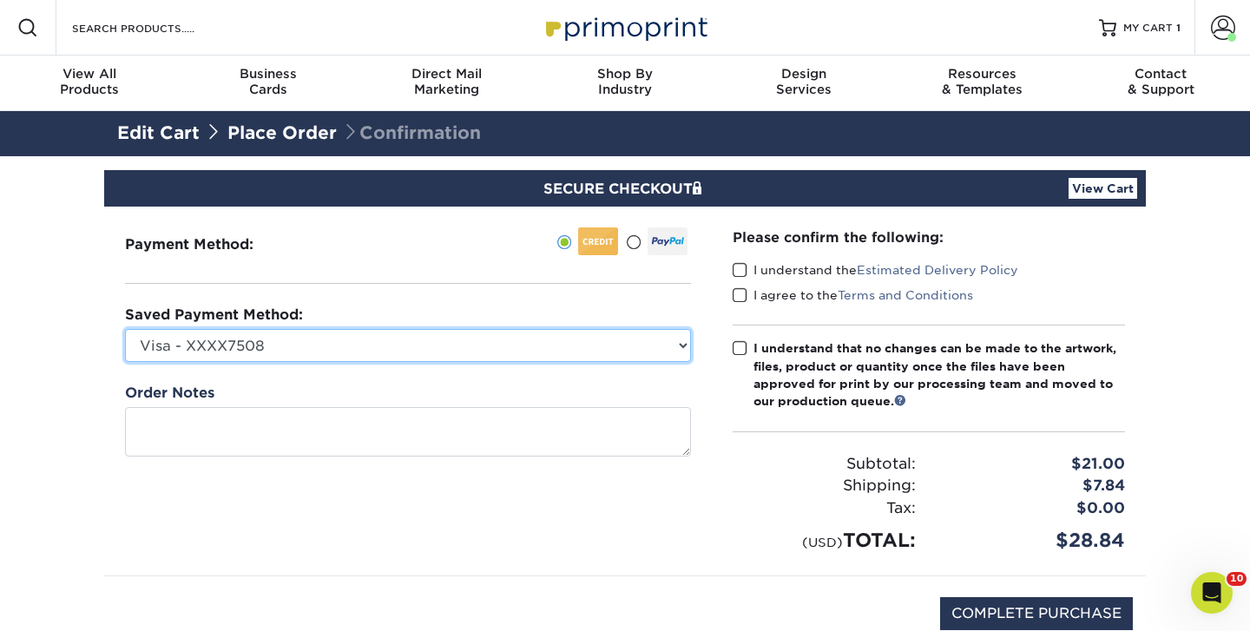
click at [678, 338] on select "Visa - XXXX7508 New Credit Card" at bounding box center [408, 345] width 566 height 33
click at [125, 329] on select "Visa - XXXX7508 New Credit Card" at bounding box center [408, 345] width 566 height 33
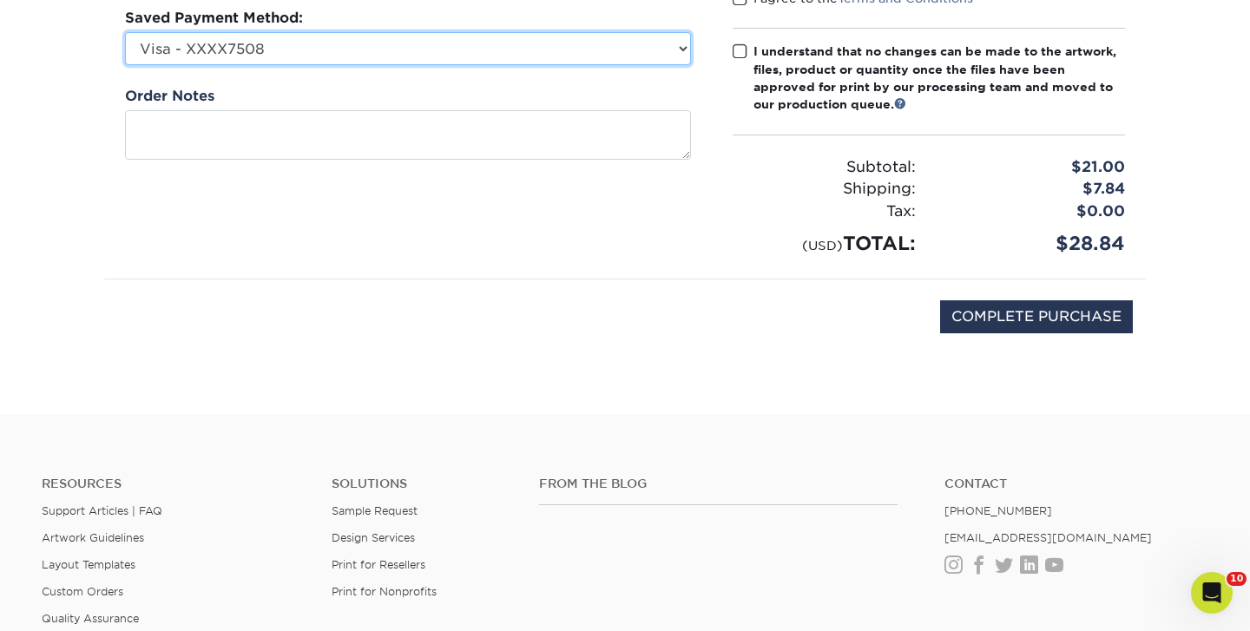
scroll to position [430, 0]
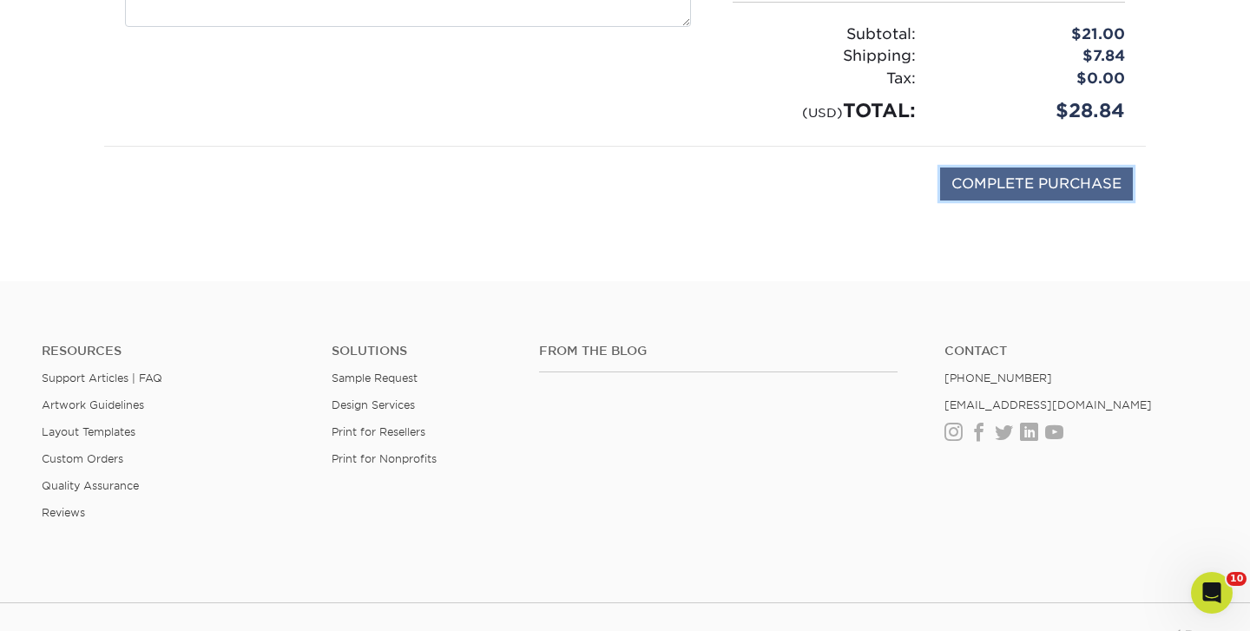
click at [1091, 187] on input "COMPLETE PURCHASE" at bounding box center [1036, 184] width 193 height 33
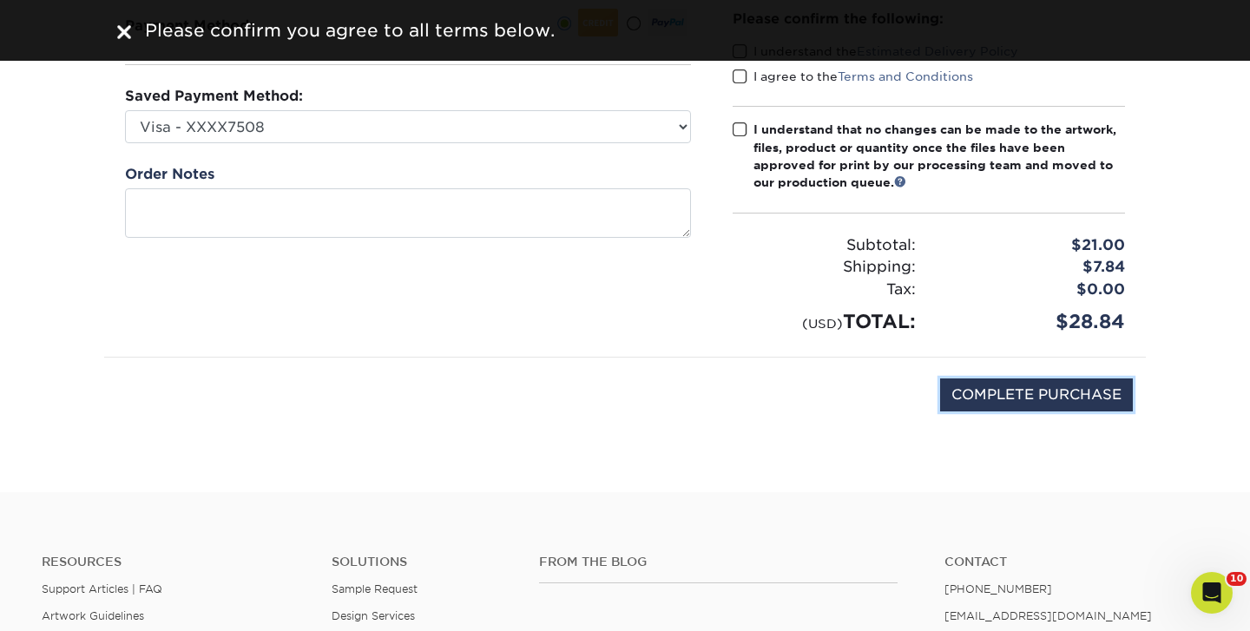
scroll to position [218, 0]
click at [743, 141] on label "I understand that no changes can be made to the artwork, files, product or quan…" at bounding box center [929, 157] width 392 height 71
click at [0, 0] on input "I understand that no changes can be made to the artwork, files, product or quan…" at bounding box center [0, 0] width 0 height 0
click at [742, 82] on span at bounding box center [740, 77] width 15 height 16
click at [0, 0] on input "I agree to the Terms and Conditions" at bounding box center [0, 0] width 0 height 0
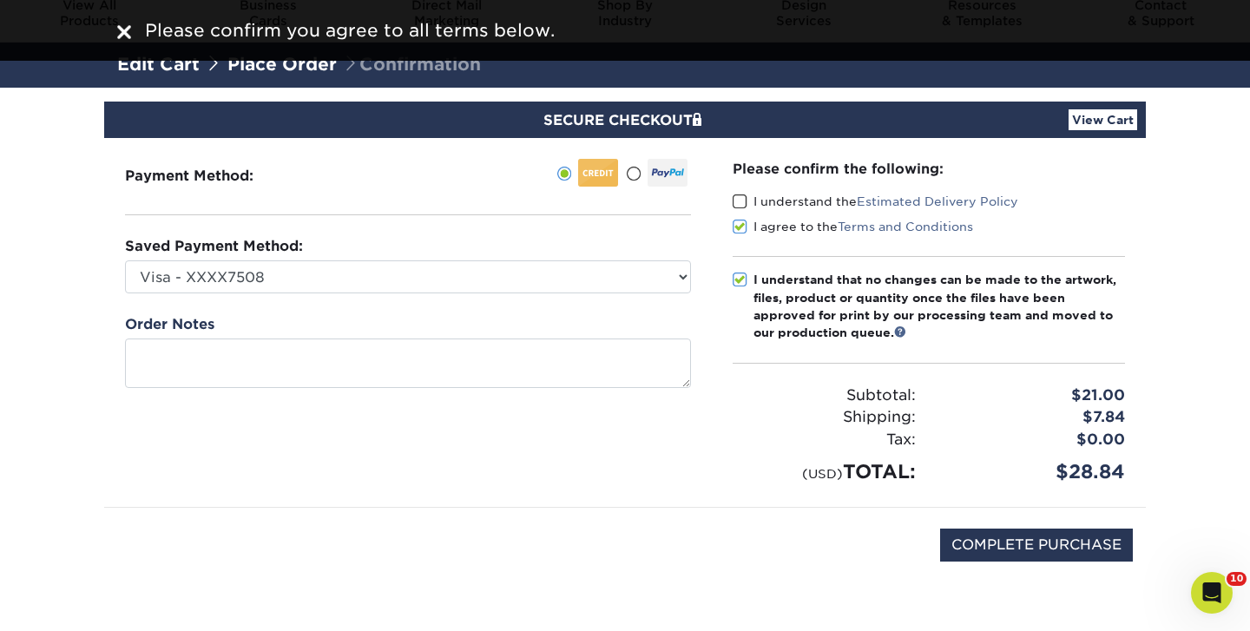
scroll to position [68, 0]
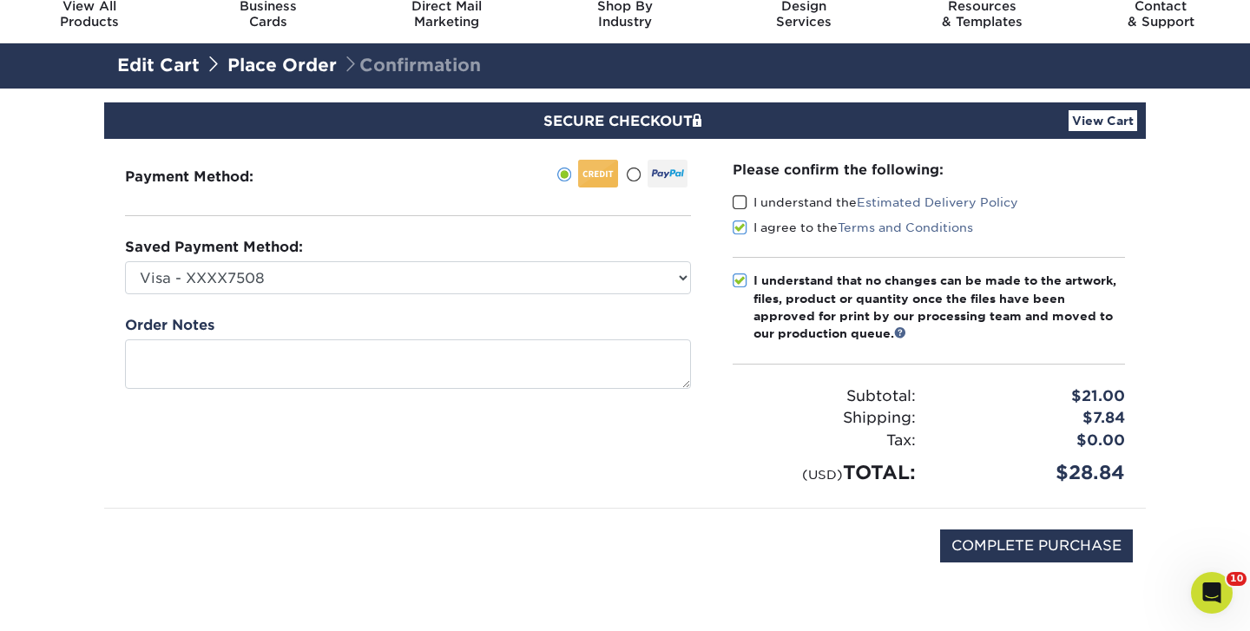
click at [759, 196] on label "I understand the Estimated Delivery Policy" at bounding box center [876, 202] width 286 height 17
click at [0, 0] on input "I understand the Estimated Delivery Policy" at bounding box center [0, 0] width 0 height 0
click at [1049, 536] on input "COMPLETE PURCHASE" at bounding box center [1036, 546] width 193 height 33
type input "PROCESSING, PLEASE WAIT..."
